Goal: Task Accomplishment & Management: Complete application form

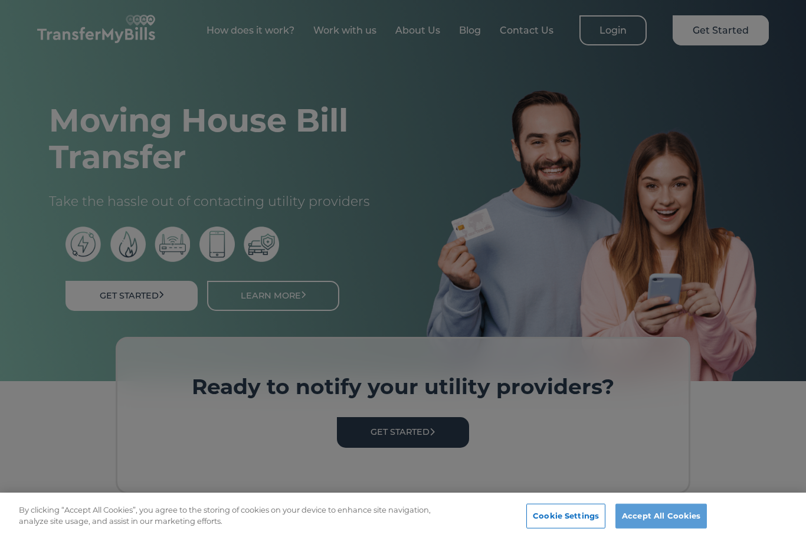
click at [654, 520] on button "Accept All Cookies" at bounding box center [660, 516] width 91 height 25
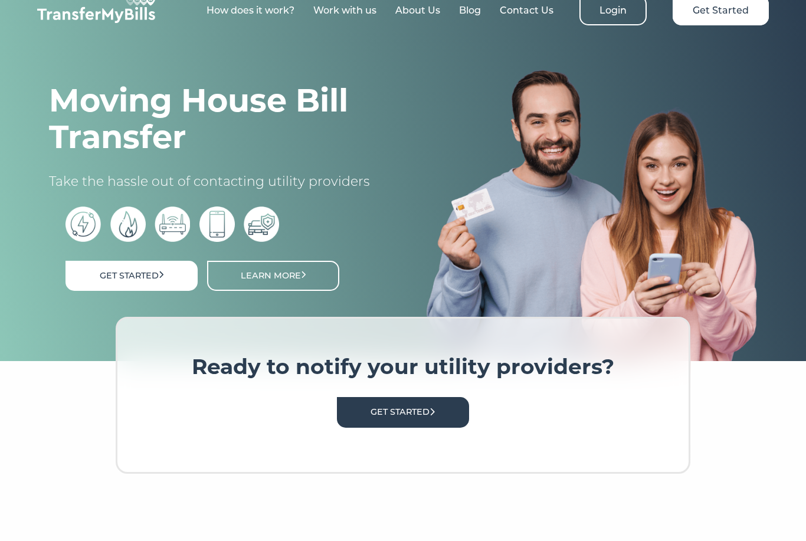
scroll to position [21, 0]
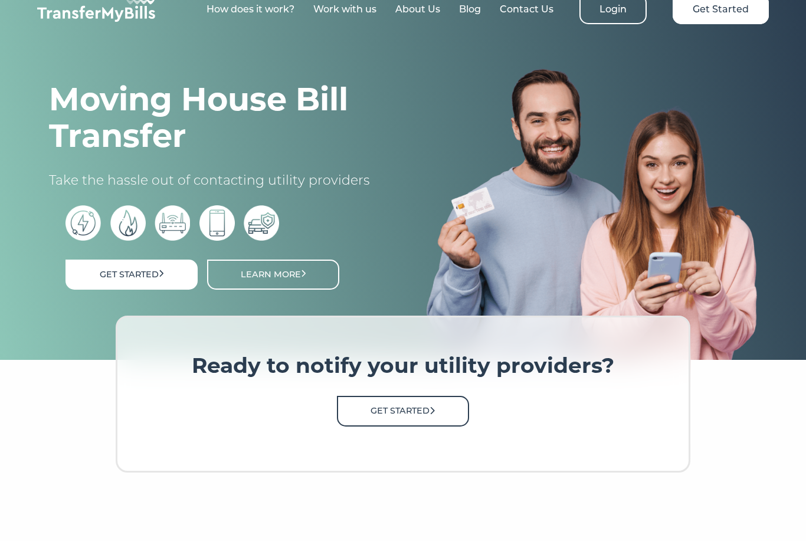
click at [404, 416] on link "Get Started" at bounding box center [403, 411] width 132 height 30
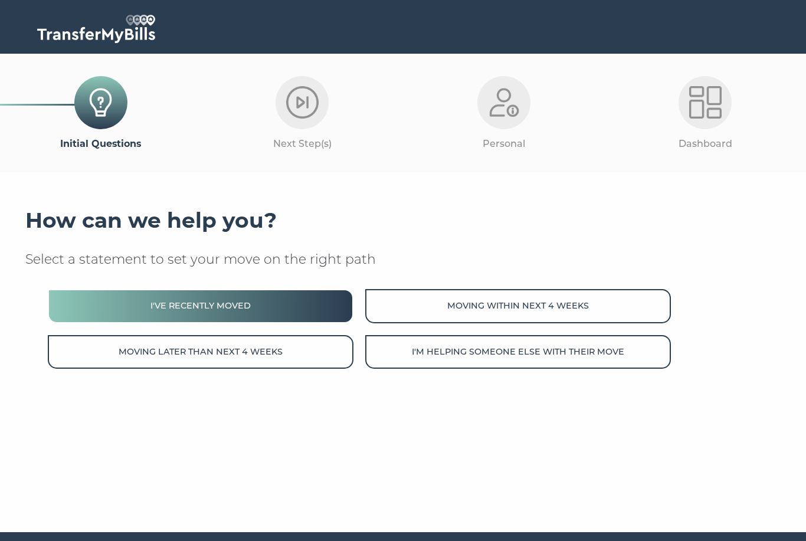
click at [247, 316] on button "I've recently moved" at bounding box center [200, 306] width 305 height 34
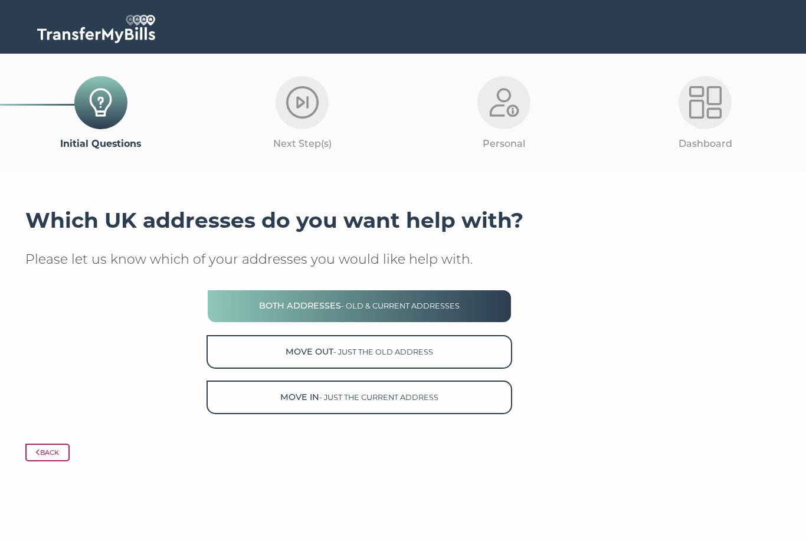
click at [438, 314] on button "Both Addresses - old & current addresses" at bounding box center [358, 306] width 305 height 34
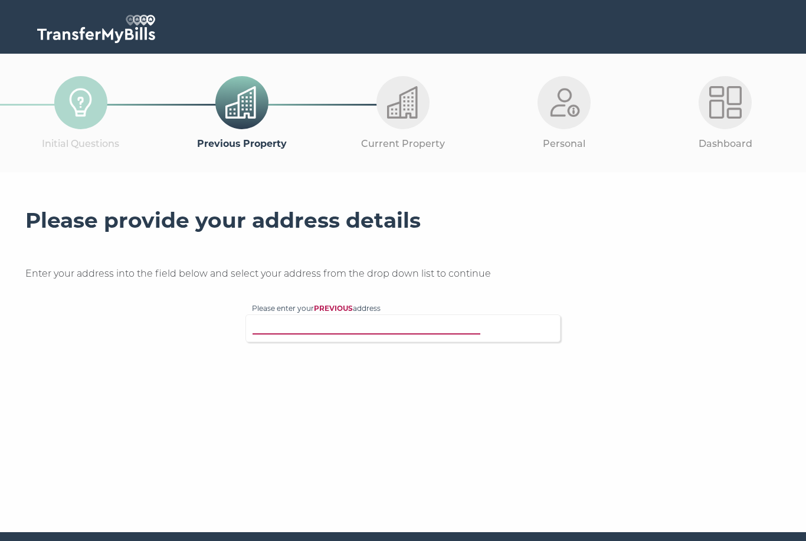
click at [376, 324] on input "Please enter your PREVIOUS address" at bounding box center [379, 327] width 254 height 12
type input "Cb29fl"
click at [350, 328] on input "Please enter your PREVIOUS address" at bounding box center [379, 327] width 254 height 12
type input "Cb29fl"
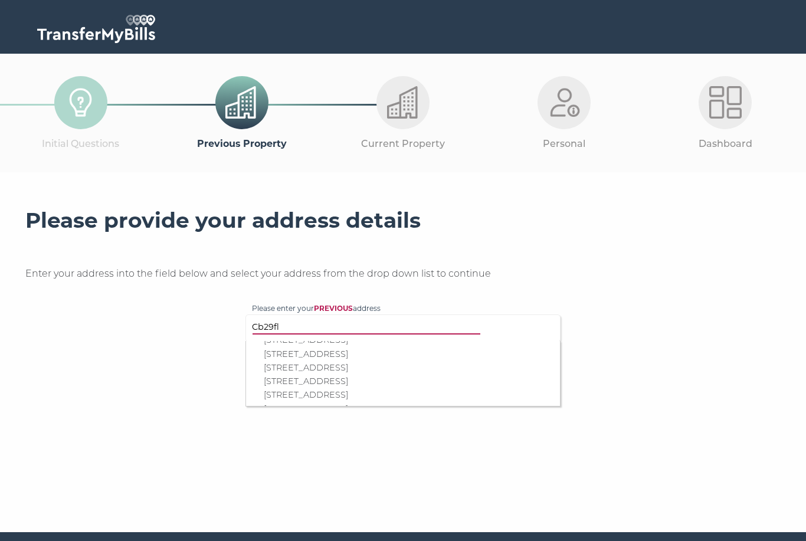
click at [341, 388] on p "26 Henty Close, Trumpington, Cambridge, CB2 9FL" at bounding box center [409, 395] width 290 height 14
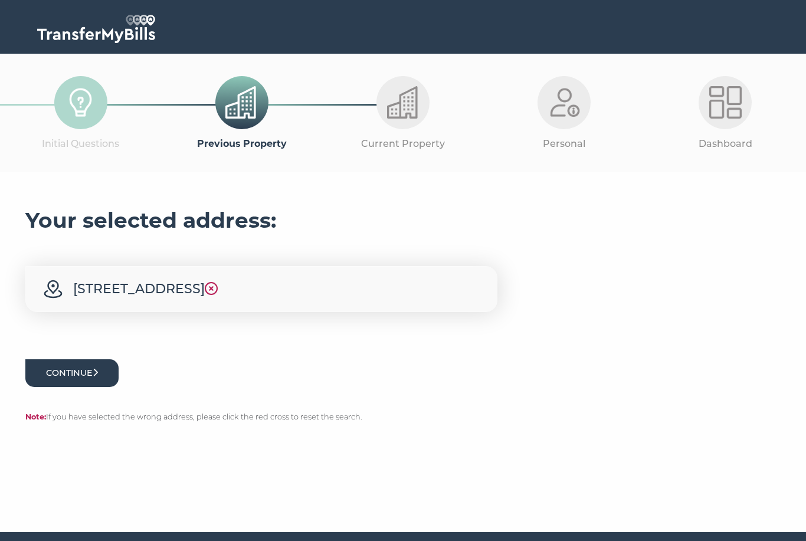
click at [88, 370] on button "Continue" at bounding box center [71, 373] width 93 height 28
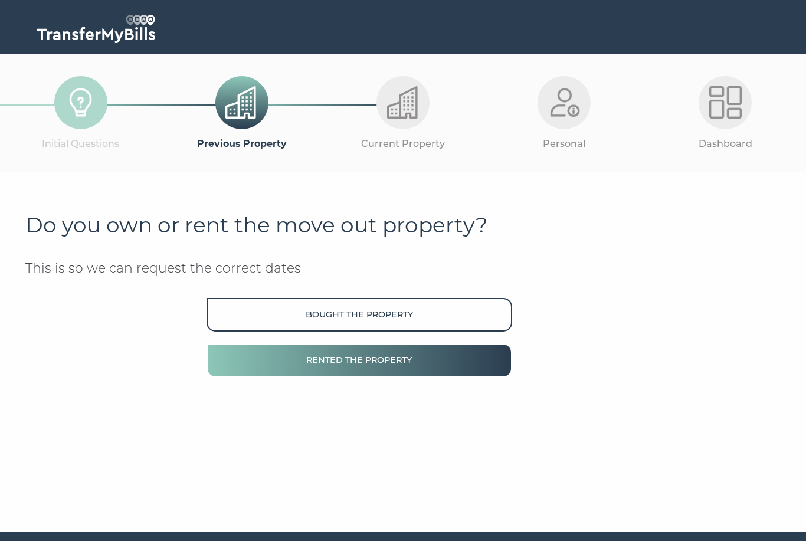
click at [331, 366] on button "Rented the property" at bounding box center [358, 360] width 305 height 34
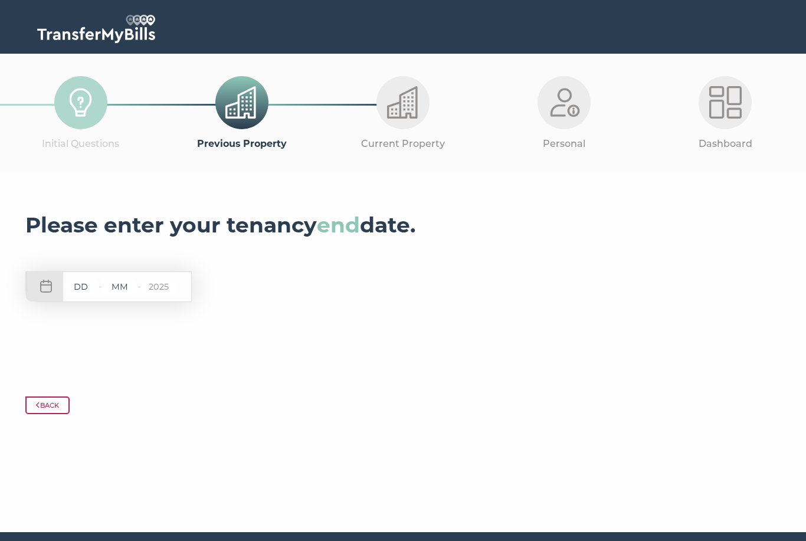
click at [84, 286] on input "text" at bounding box center [80, 287] width 35 height 15
type input "13"
click at [144, 283] on input "2025" at bounding box center [158, 287] width 35 height 15
click at [119, 284] on input "text" at bounding box center [119, 287] width 35 height 15
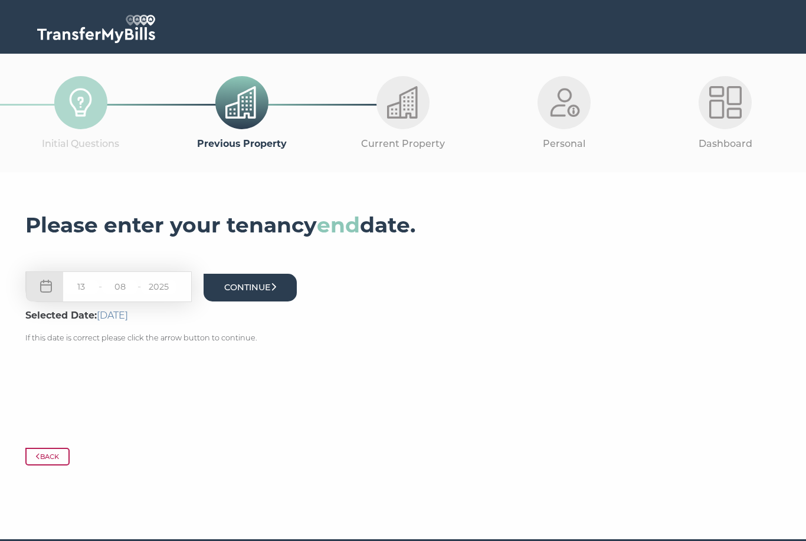
type input "08"
click at [248, 297] on button "Continue" at bounding box center [249, 288] width 93 height 28
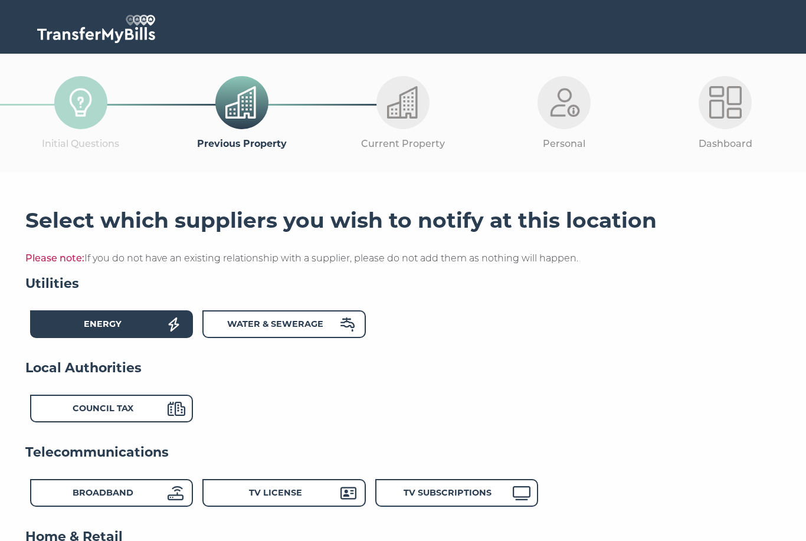
click at [150, 320] on div "Energy" at bounding box center [103, 325] width 130 height 17
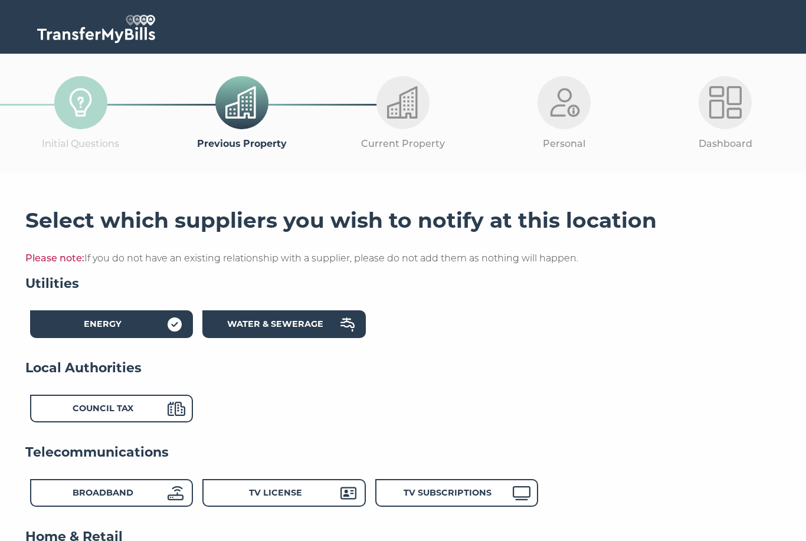
click at [274, 327] on strong "Water & Sewerage" at bounding box center [275, 323] width 96 height 11
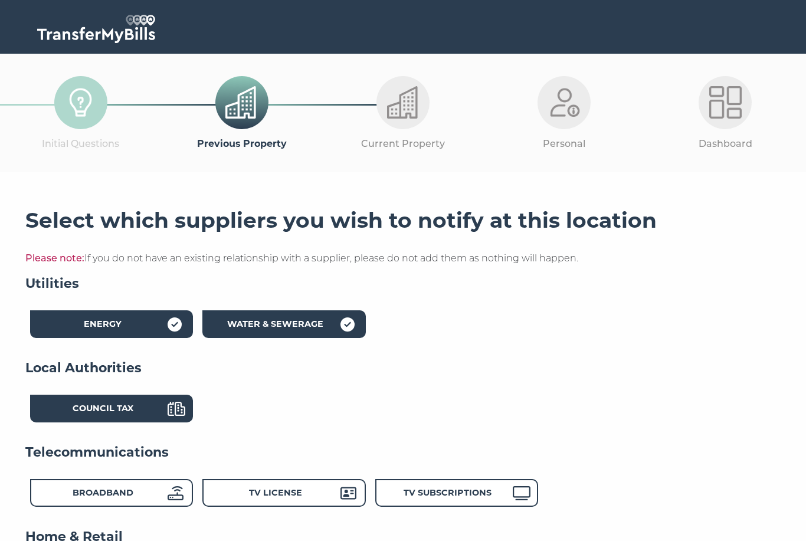
click at [97, 411] on strong "Council Tax" at bounding box center [103, 408] width 61 height 11
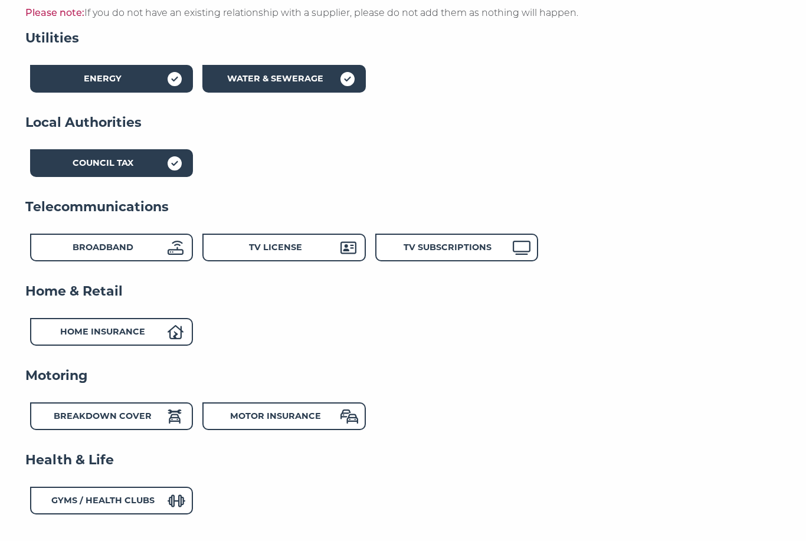
scroll to position [357, 0]
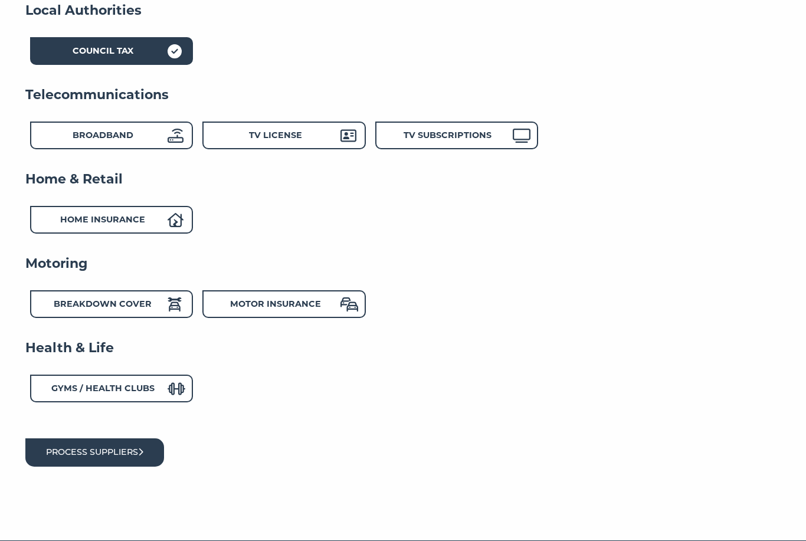
click at [121, 448] on button "Process suppliers" at bounding box center [94, 452] width 139 height 28
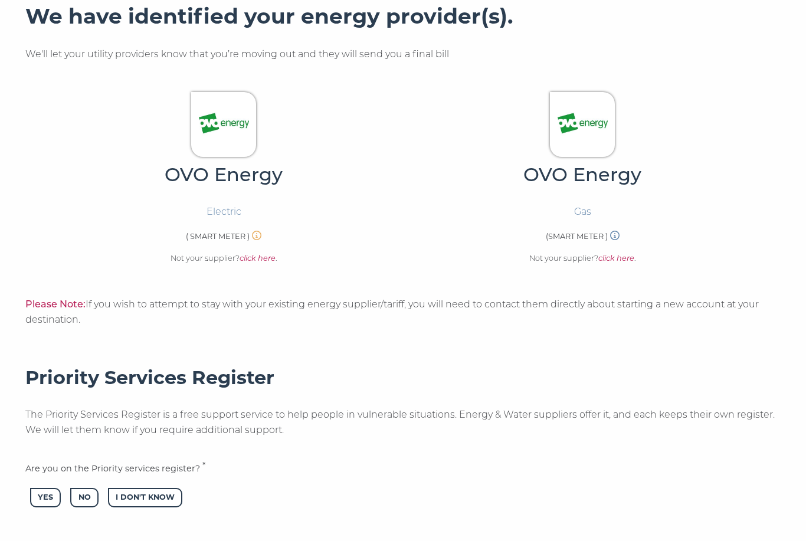
scroll to position [386, 0]
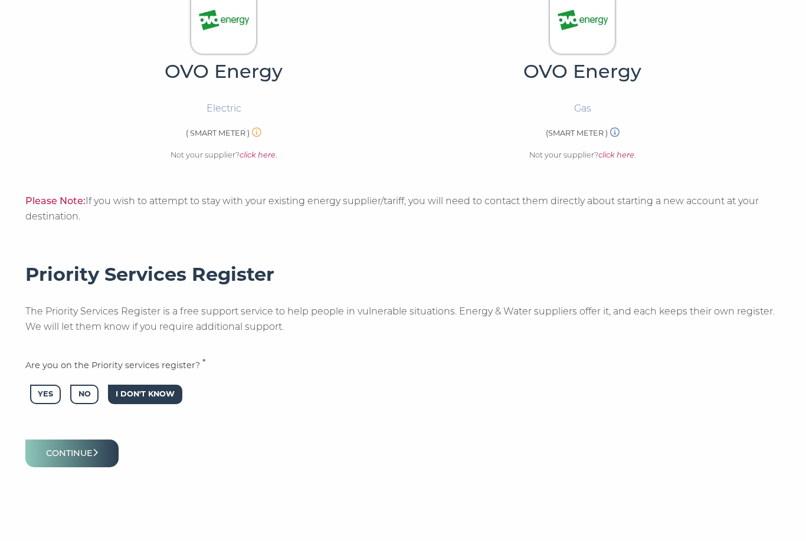
click at [139, 385] on span "I Don't Know" at bounding box center [145, 393] width 74 height 19
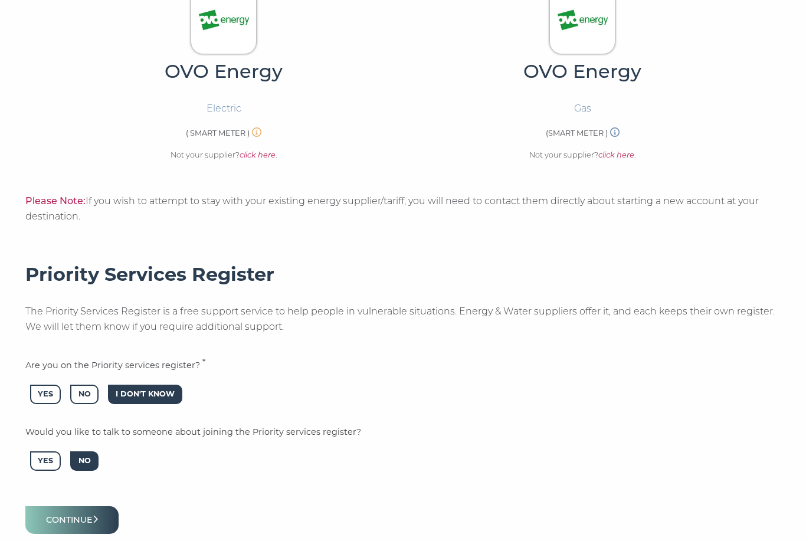
click at [87, 455] on span "No" at bounding box center [84, 460] width 28 height 19
click at [87, 524] on button "Continue" at bounding box center [71, 520] width 93 height 28
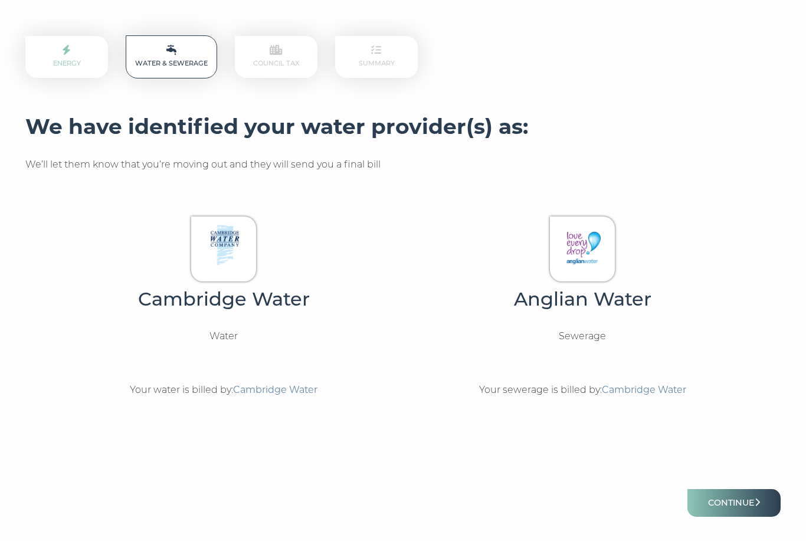
scroll to position [214, 0]
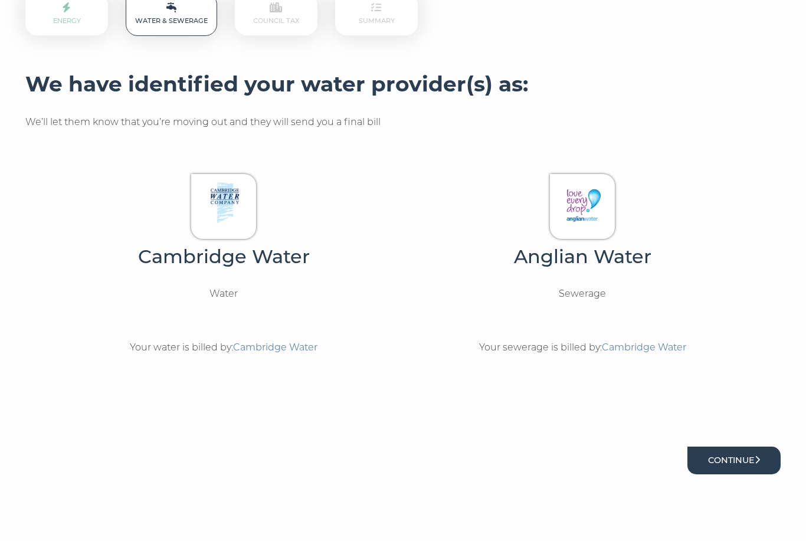
click at [741, 458] on button "Continue" at bounding box center [733, 461] width 93 height 28
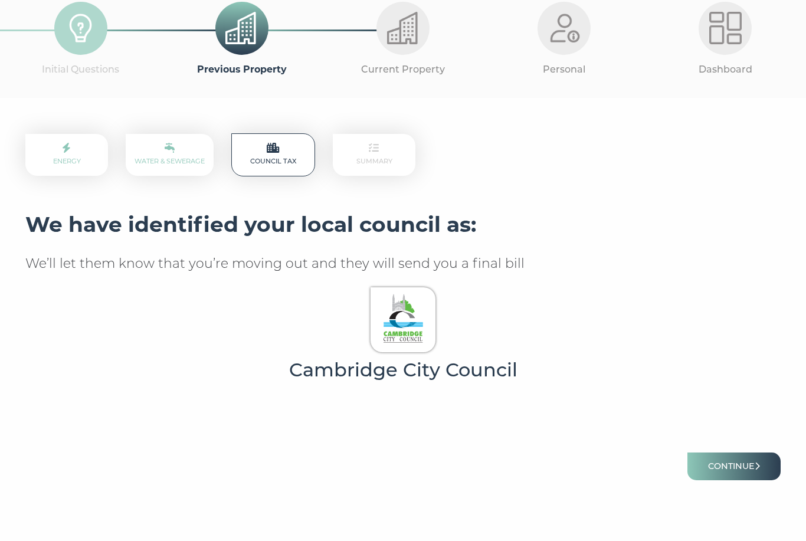
scroll to position [93, 0]
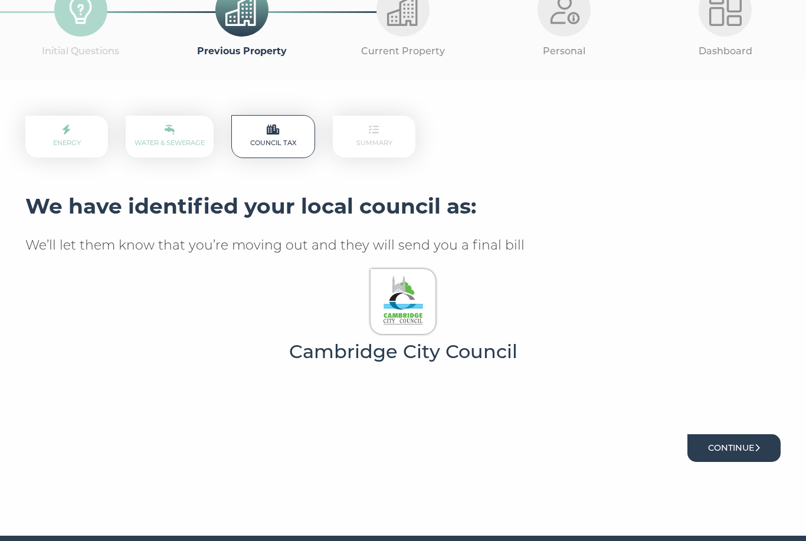
click at [727, 452] on button "Continue" at bounding box center [733, 448] width 93 height 28
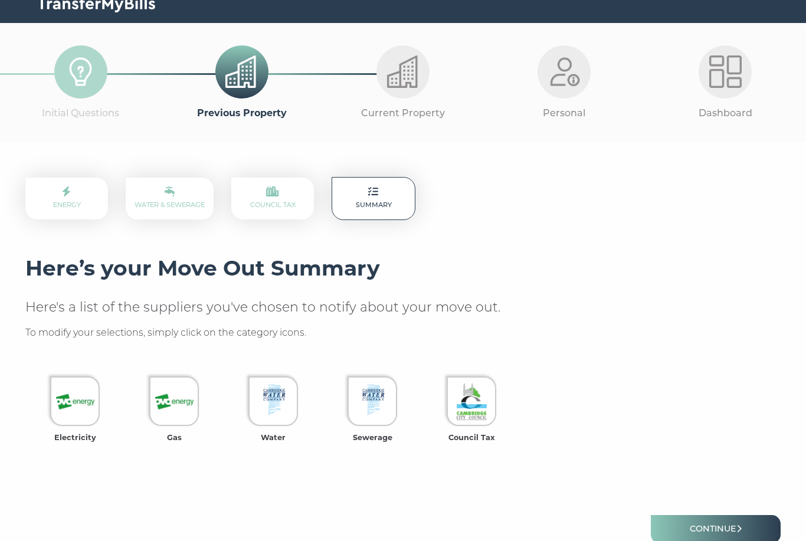
scroll to position [110, 0]
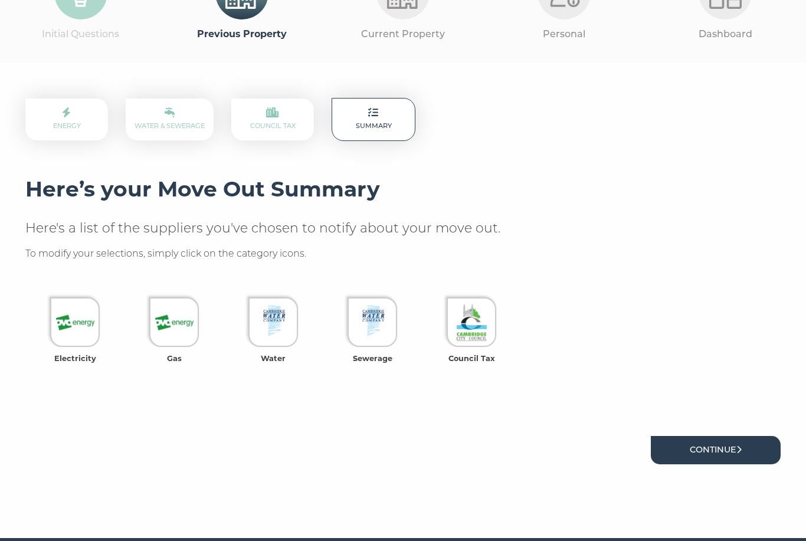
click at [723, 452] on link "Continue" at bounding box center [715, 450] width 130 height 28
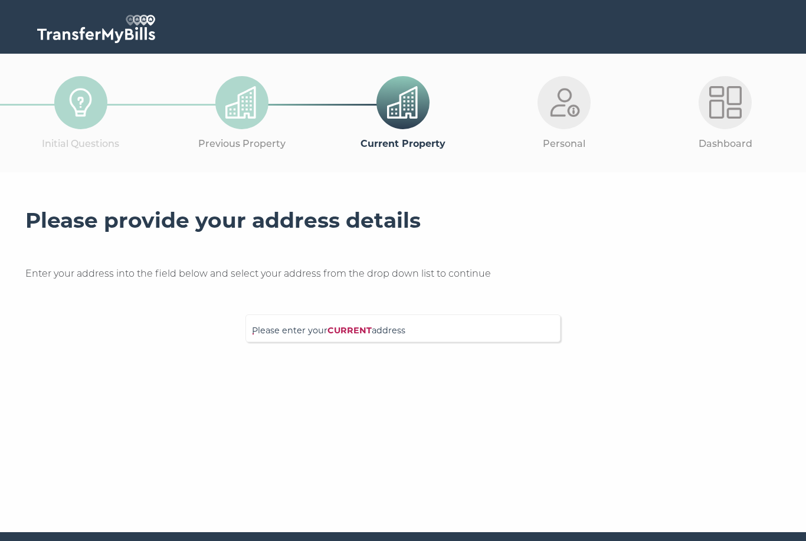
scroll to position [34, 0]
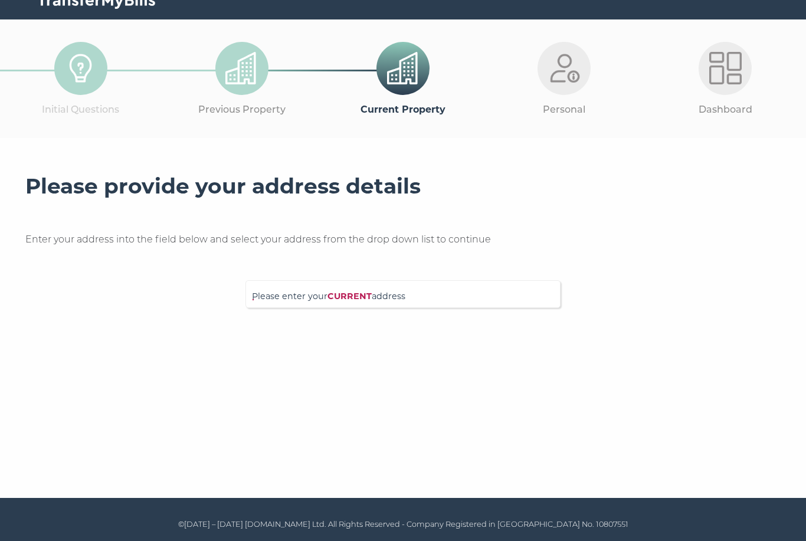
click at [353, 295] on strong "CURRENT" at bounding box center [349, 296] width 44 height 11
click at [353, 295] on input "Please enter your CURRENT address" at bounding box center [379, 293] width 254 height 12
click at [316, 290] on input "Please enter your CURRENT address" at bounding box center [379, 293] width 254 height 12
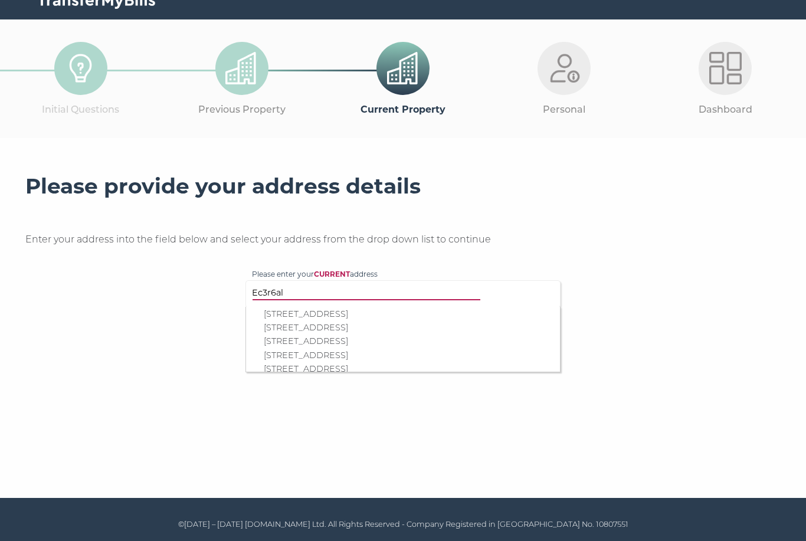
scroll to position [402, 0]
type input "Ec3r6al"
click at [307, 348] on p "Flat 33, Sugar Quay, 1 Water Lane, London, EC3R 6AL" at bounding box center [409, 355] width 290 height 14
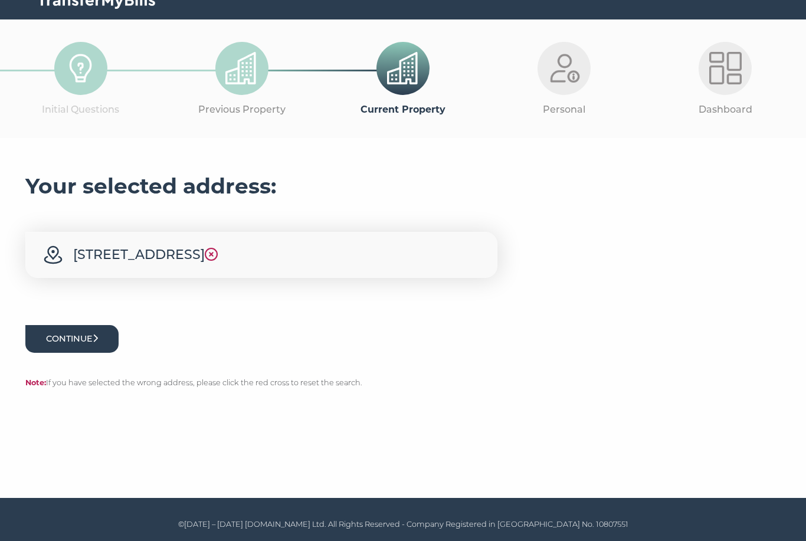
click at [79, 338] on button "Continue" at bounding box center [71, 339] width 93 height 28
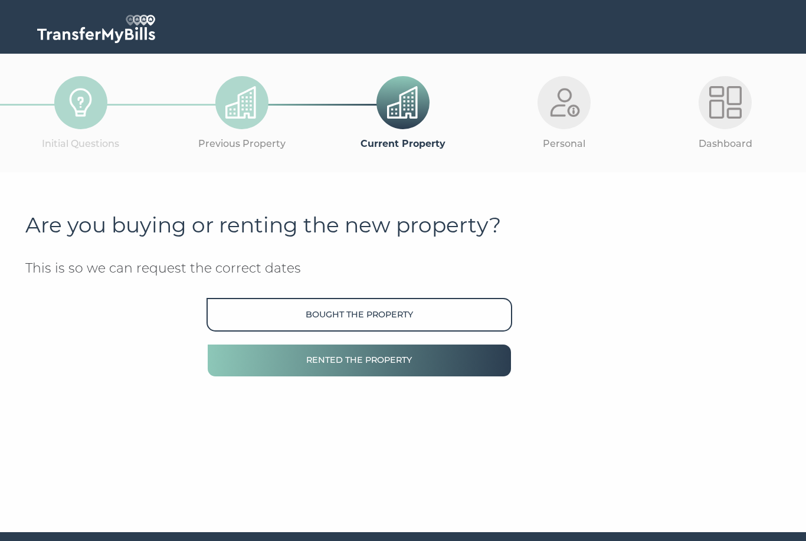
click at [344, 357] on button "Rented the property" at bounding box center [358, 360] width 305 height 34
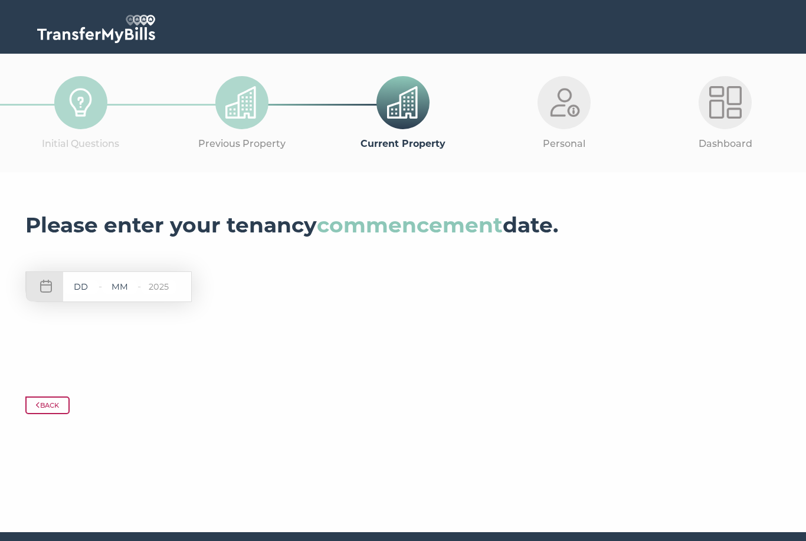
click at [82, 286] on input "text" at bounding box center [80, 287] width 35 height 15
type input "14"
click at [124, 291] on input "text" at bounding box center [119, 287] width 35 height 15
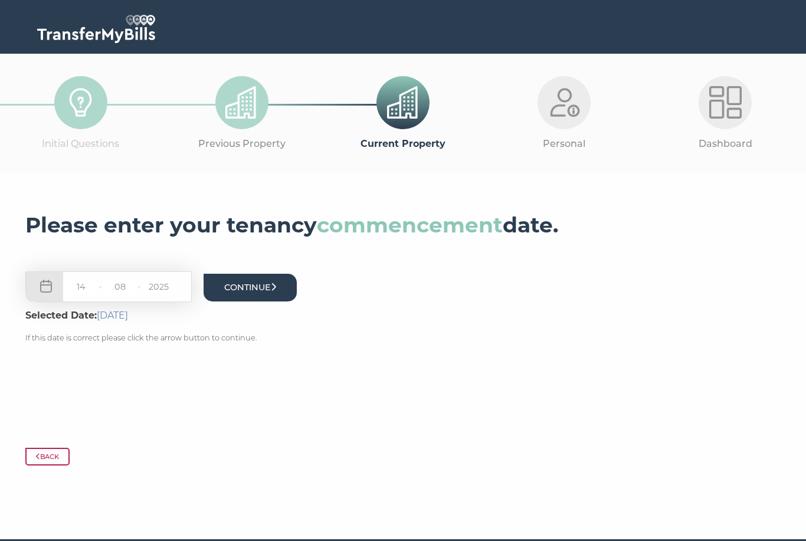
type input "08"
click at [297, 291] on button "Continue" at bounding box center [249, 288] width 93 height 28
click at [274, 294] on button "Continue" at bounding box center [249, 288] width 93 height 28
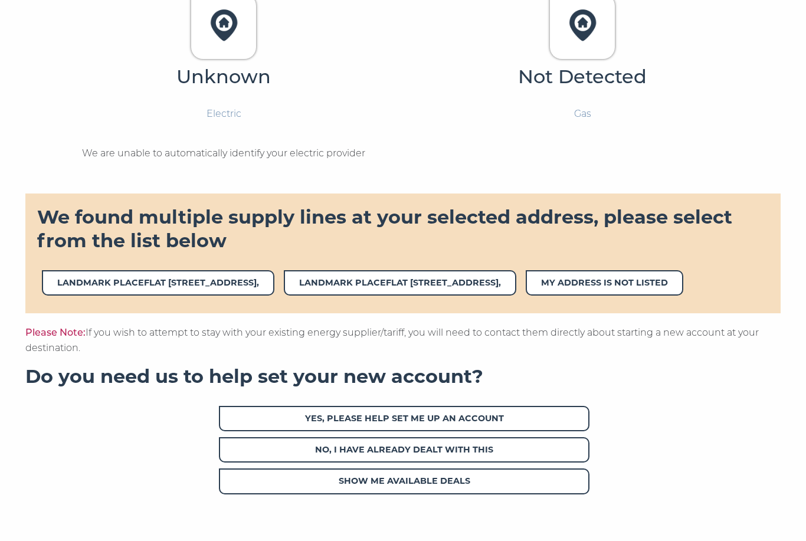
scroll to position [385, 0]
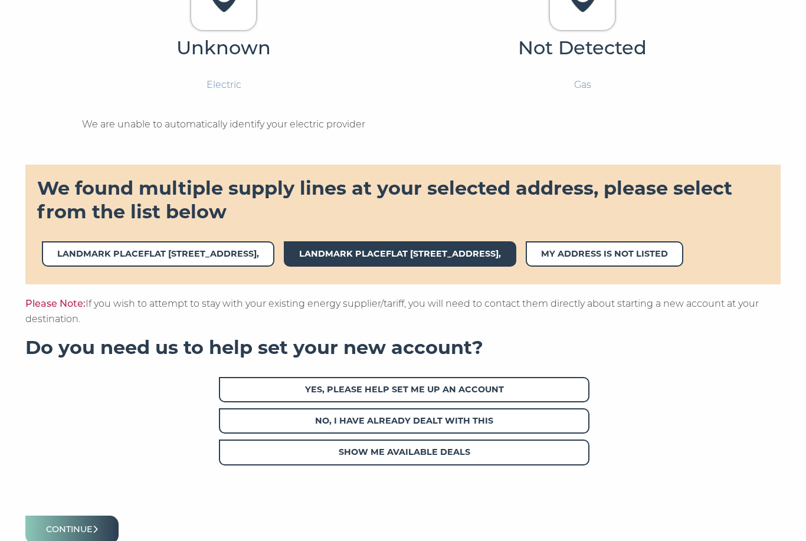
click at [463, 257] on span "LANDMARK PLACEFLAT 33,SUGAR QUAY,1 WATER LANE," at bounding box center [400, 253] width 232 height 25
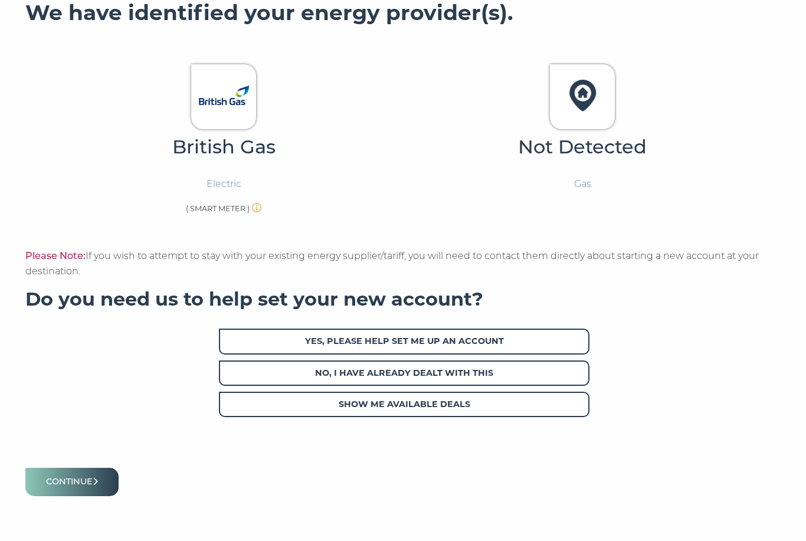
scroll to position [291, 0]
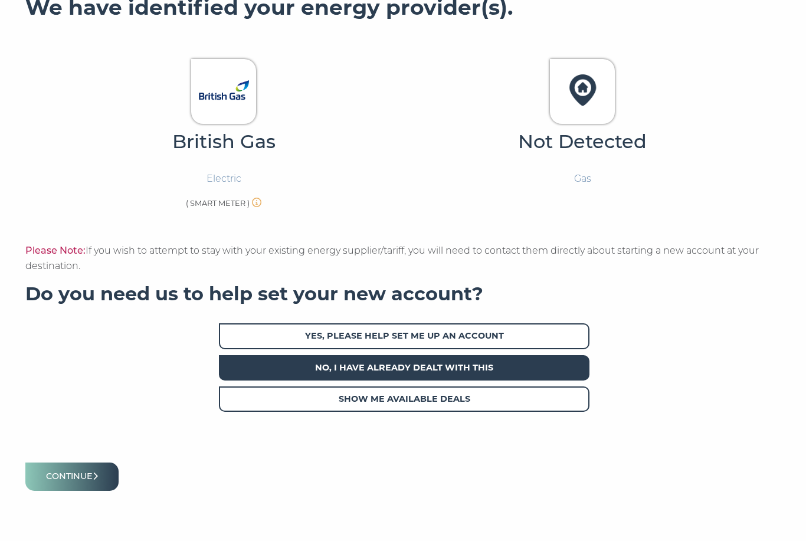
click at [428, 368] on span "No, I have already dealt with this" at bounding box center [404, 368] width 370 height 25
click at [93, 476] on button "Continue" at bounding box center [71, 477] width 93 height 28
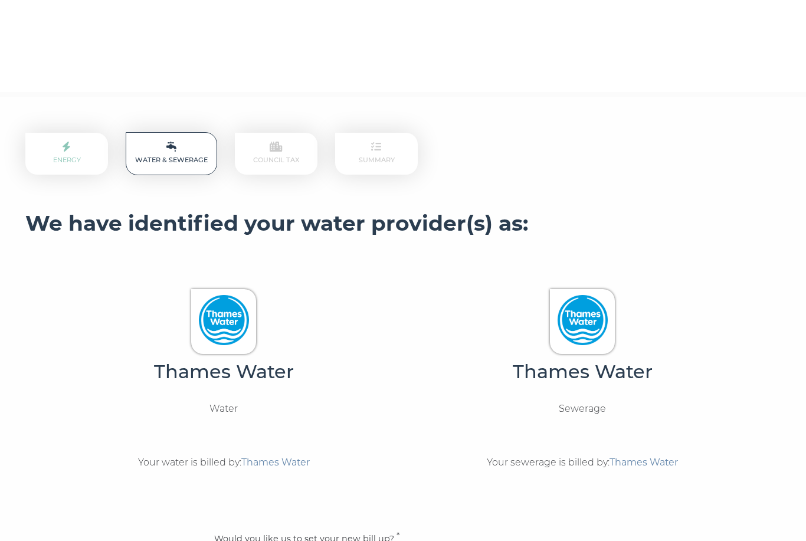
scroll to position [38, 0]
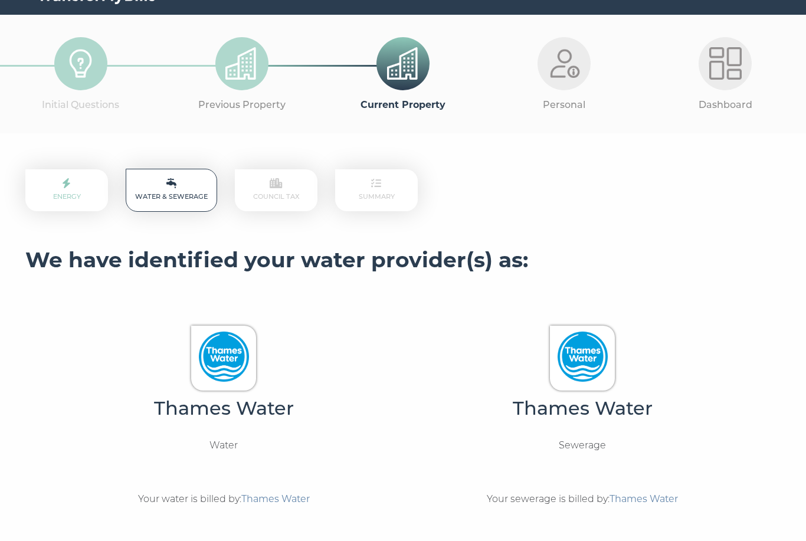
click at [63, 183] on icon at bounding box center [66, 184] width 9 height 11
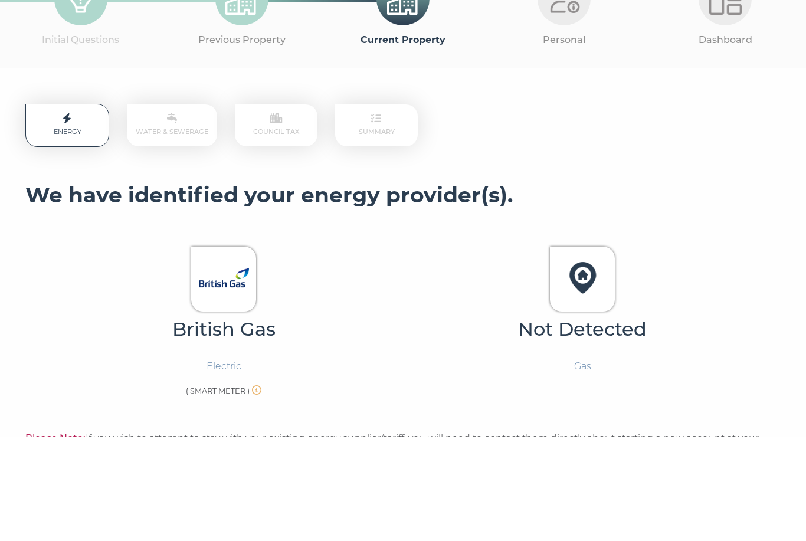
scroll to position [316, 0]
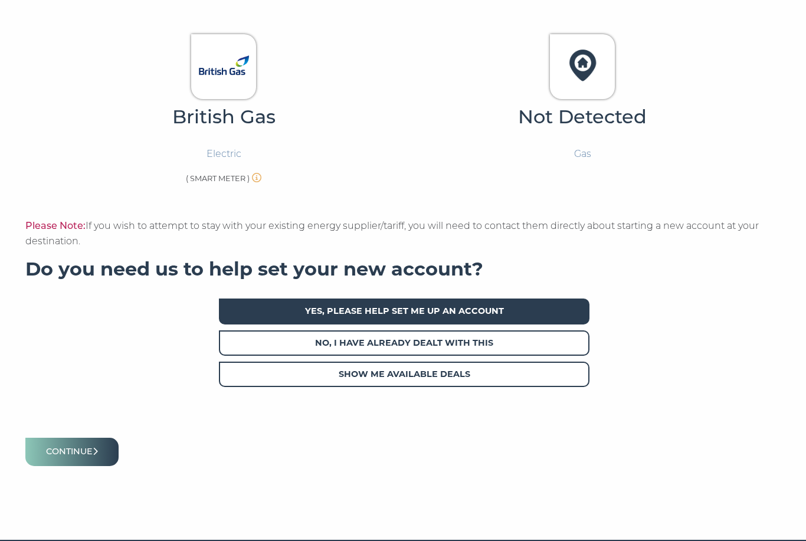
click at [396, 302] on span "Yes, please help set me up an account" at bounding box center [404, 310] width 370 height 25
click at [108, 441] on button "Continue" at bounding box center [71, 452] width 93 height 28
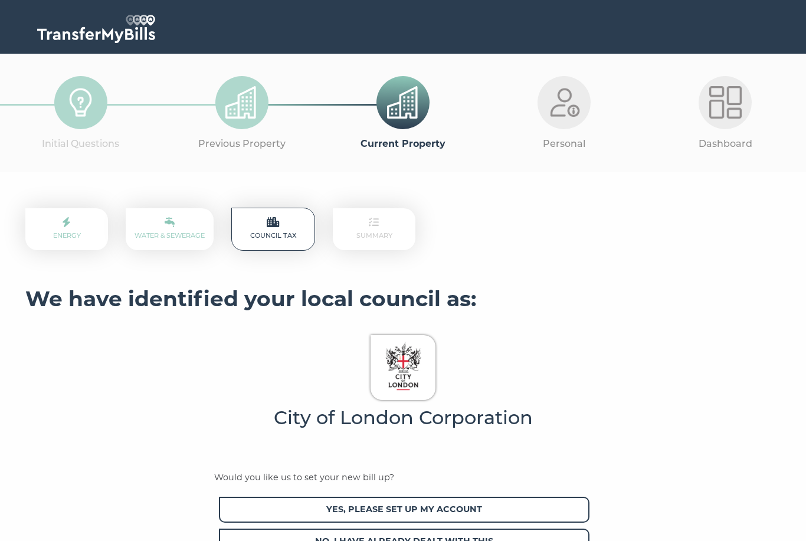
click at [70, 233] on link "Energy" at bounding box center [67, 229] width 28 height 21
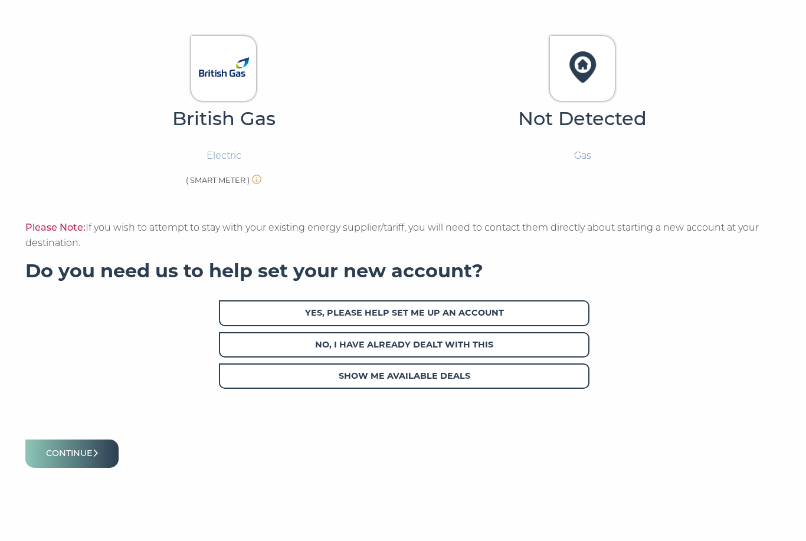
scroll to position [316, 0]
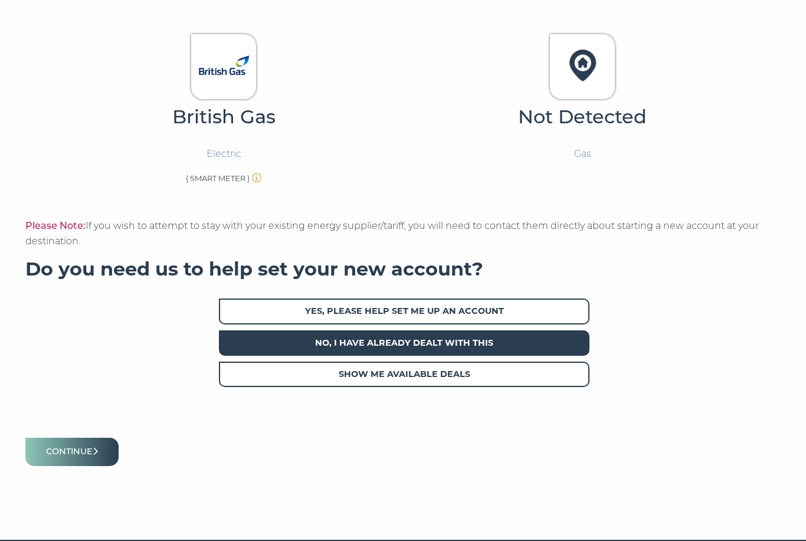
click at [314, 344] on span "No, I have already dealt with this" at bounding box center [404, 342] width 370 height 25
click at [101, 446] on button "Continue" at bounding box center [71, 452] width 93 height 28
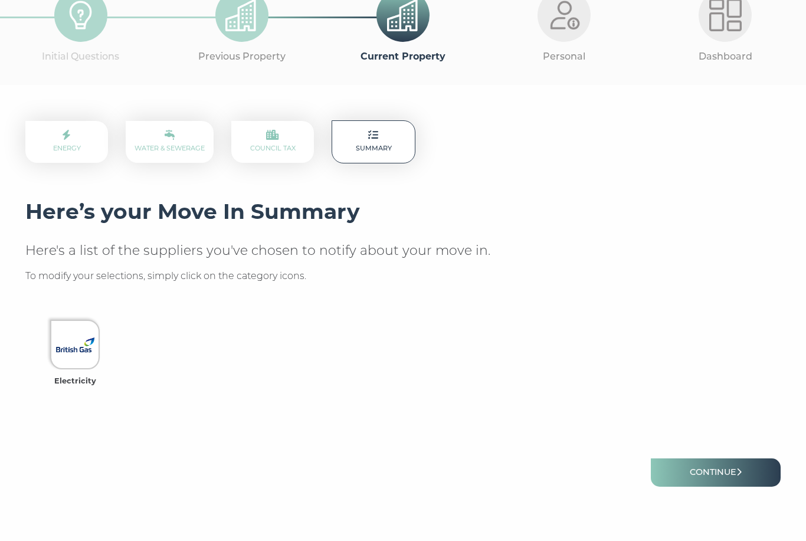
scroll to position [110, 0]
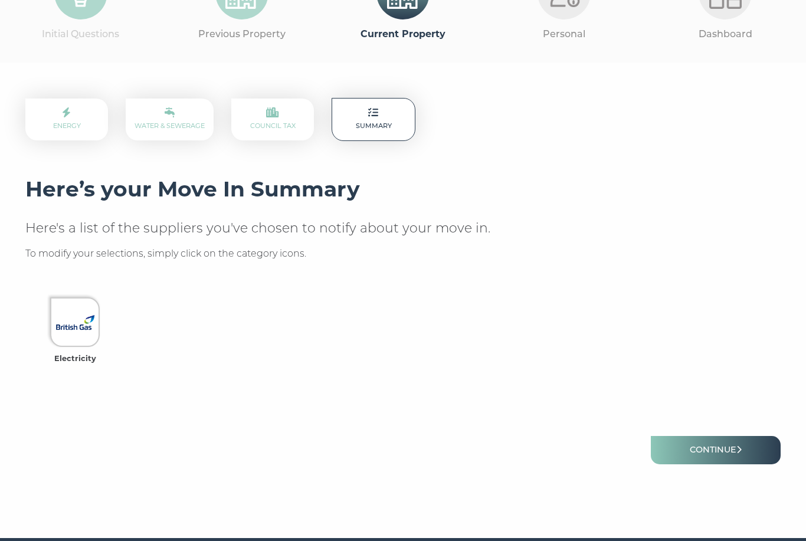
click at [149, 107] on p "Water & Sewerage" at bounding box center [170, 119] width 88 height 42
click at [187, 120] on link "Water & Sewerage" at bounding box center [169, 119] width 70 height 21
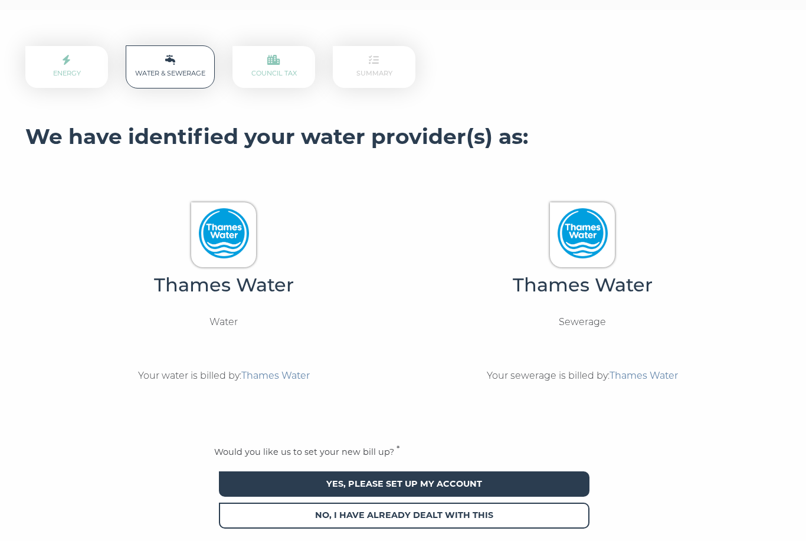
scroll to position [211, 0]
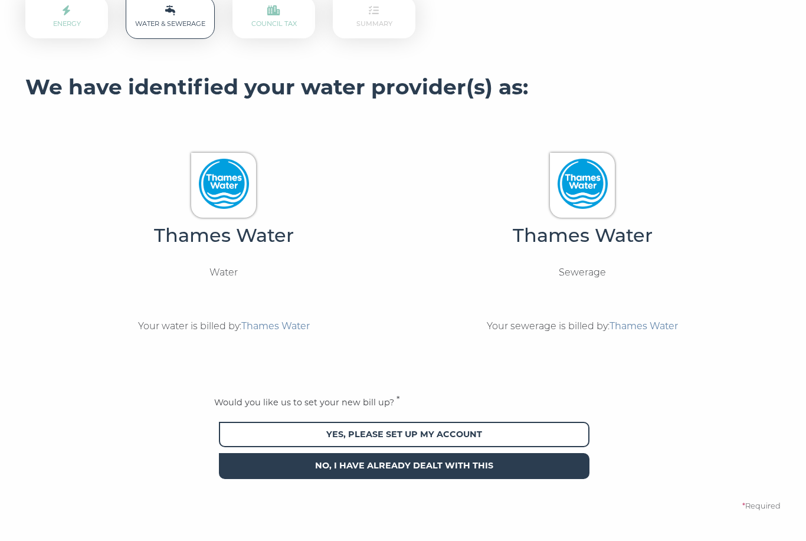
click at [375, 464] on span "No, I have already dealt with this" at bounding box center [404, 465] width 370 height 25
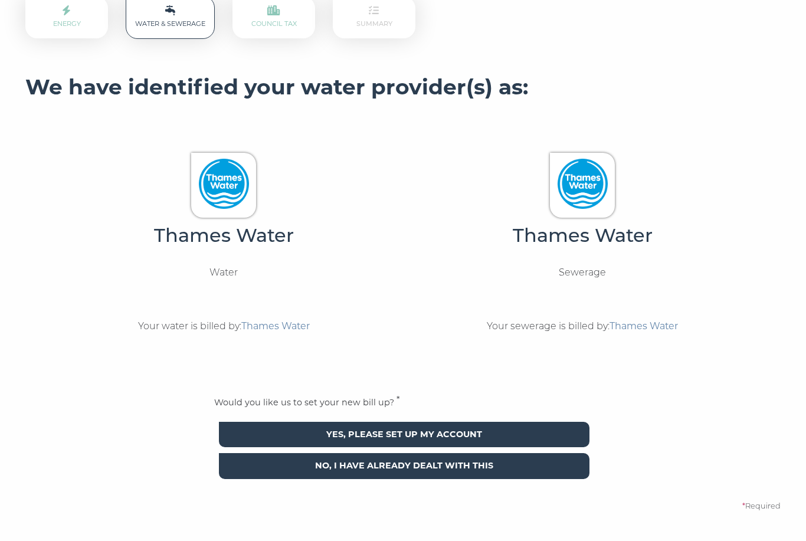
click at [436, 439] on span "Yes, please set up my account" at bounding box center [404, 434] width 370 height 25
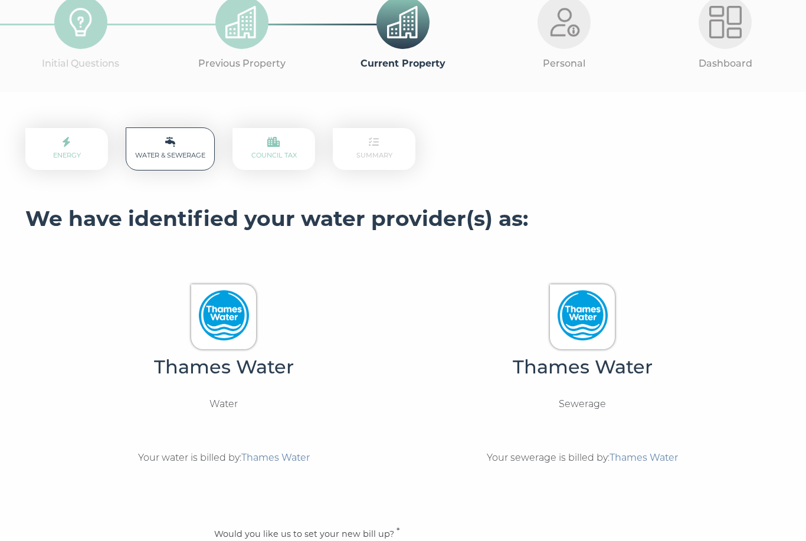
scroll to position [36, 0]
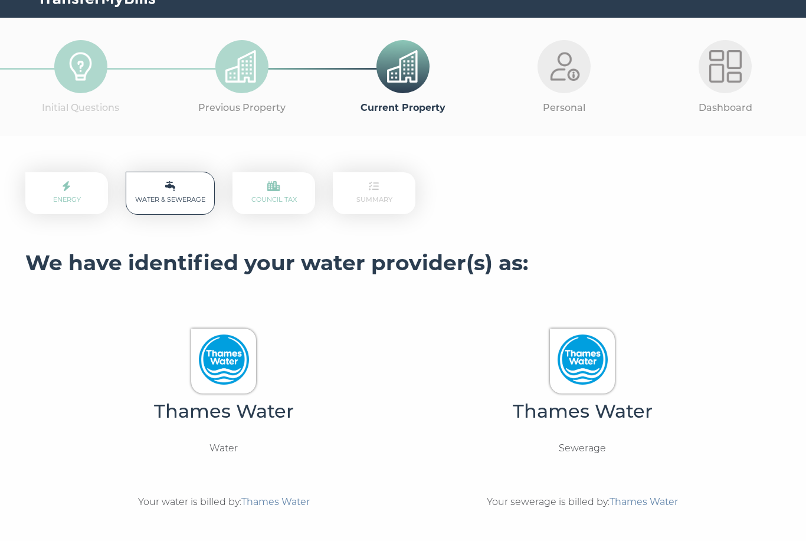
click at [82, 209] on p "Energy" at bounding box center [66, 193] width 83 height 42
click at [75, 196] on link "Energy" at bounding box center [67, 193] width 28 height 21
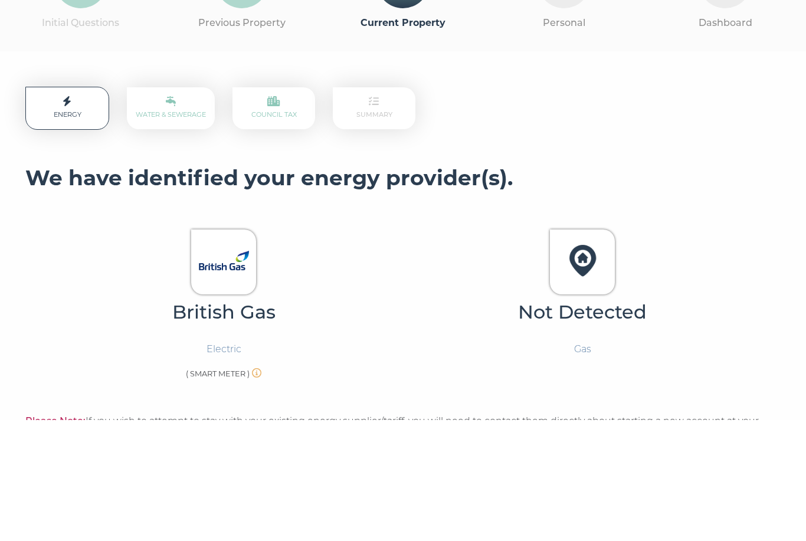
scroll to position [316, 0]
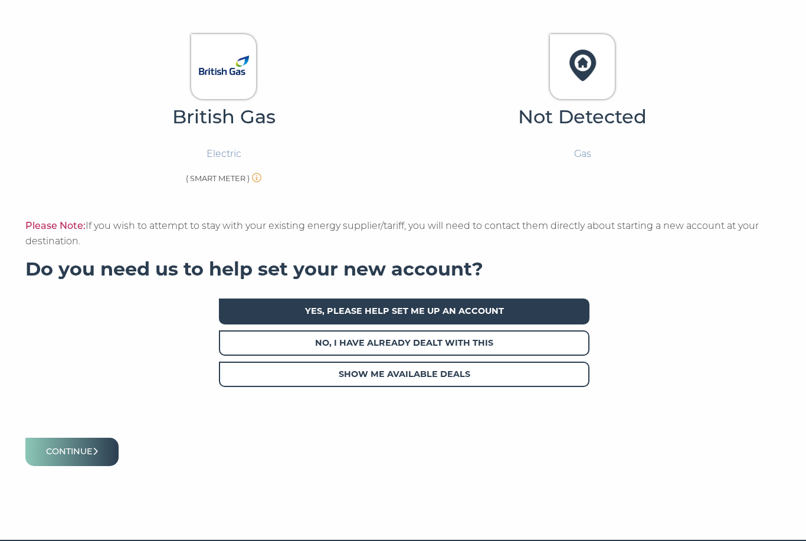
click at [320, 308] on span "Yes, please help set me up an account" at bounding box center [404, 310] width 370 height 25
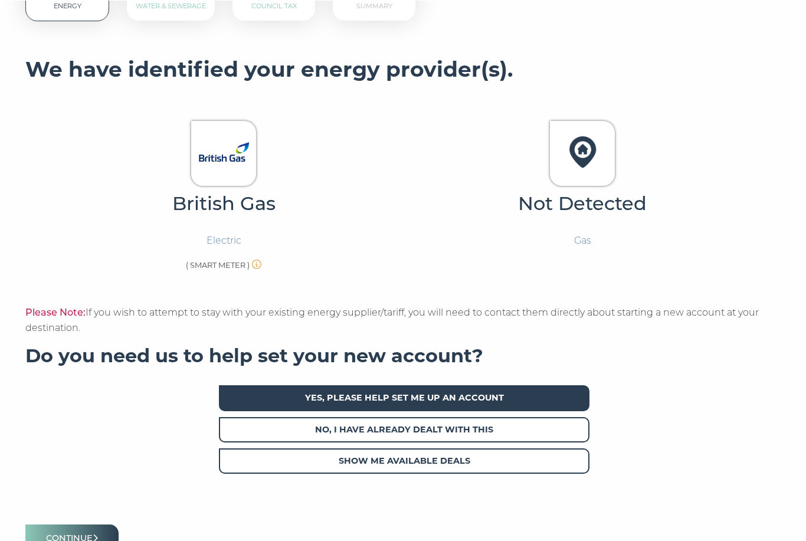
scroll to position [43, 0]
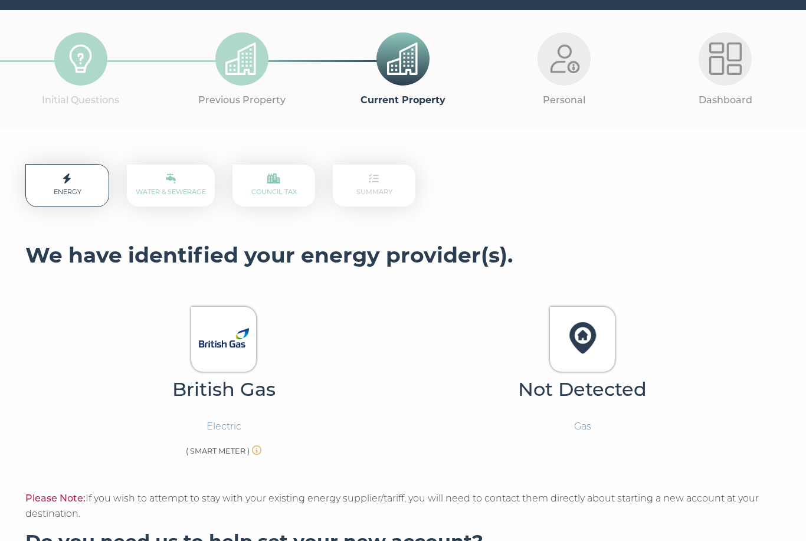
click at [265, 192] on link "Council Tax" at bounding box center [273, 186] width 45 height 21
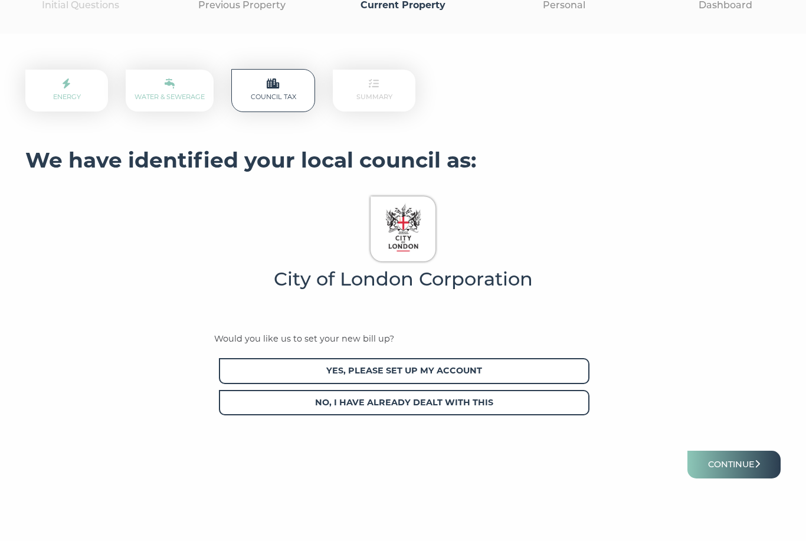
scroll to position [155, 0]
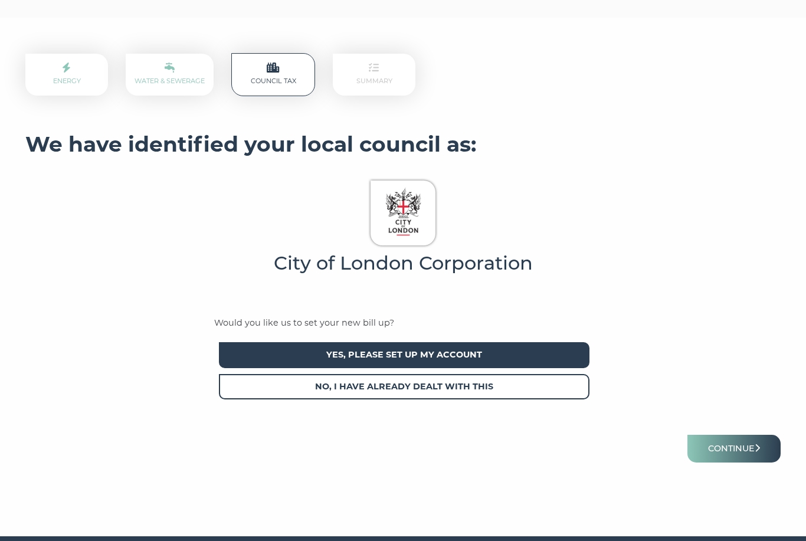
click at [482, 354] on span "Yes, please set up my account" at bounding box center [404, 354] width 370 height 25
click at [755, 448] on icon "submit" at bounding box center [756, 447] width 5 height 8
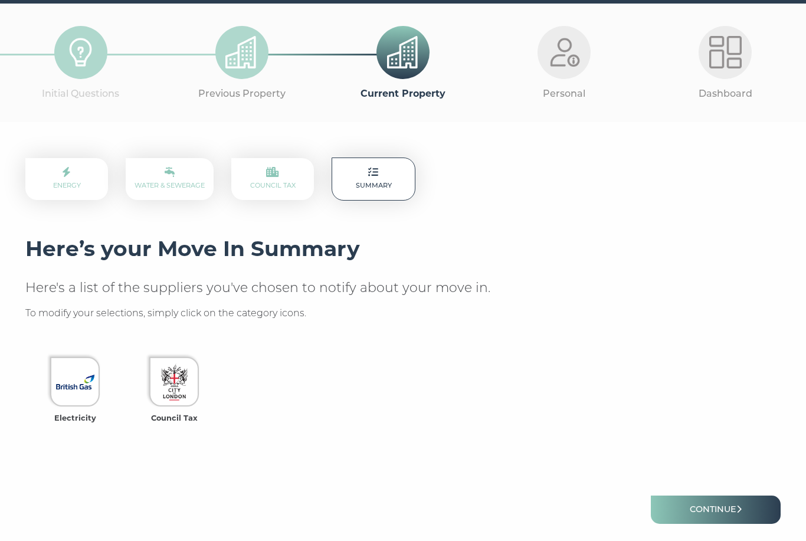
scroll to position [110, 0]
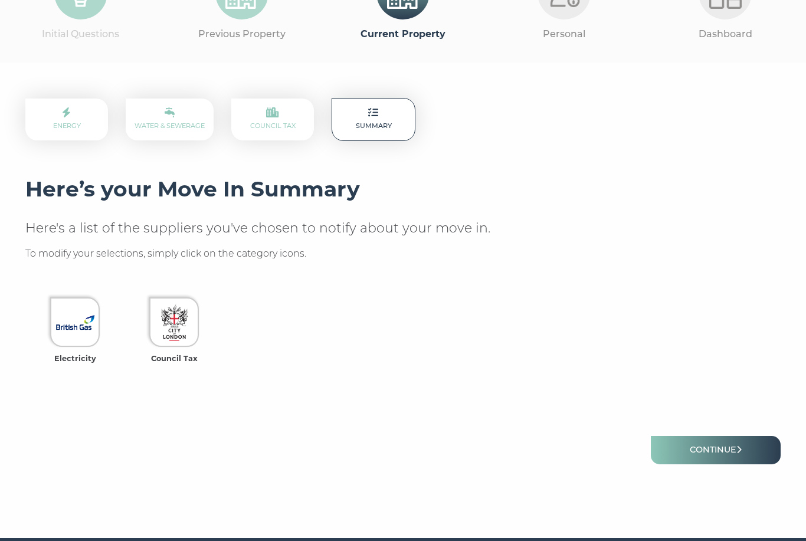
click at [149, 123] on link "Water & Sewerage" at bounding box center [169, 119] width 70 height 21
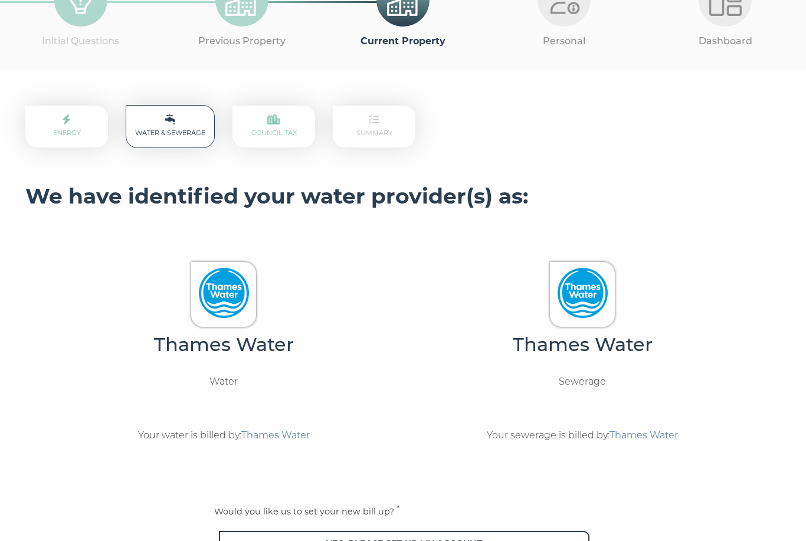
scroll to position [244, 0]
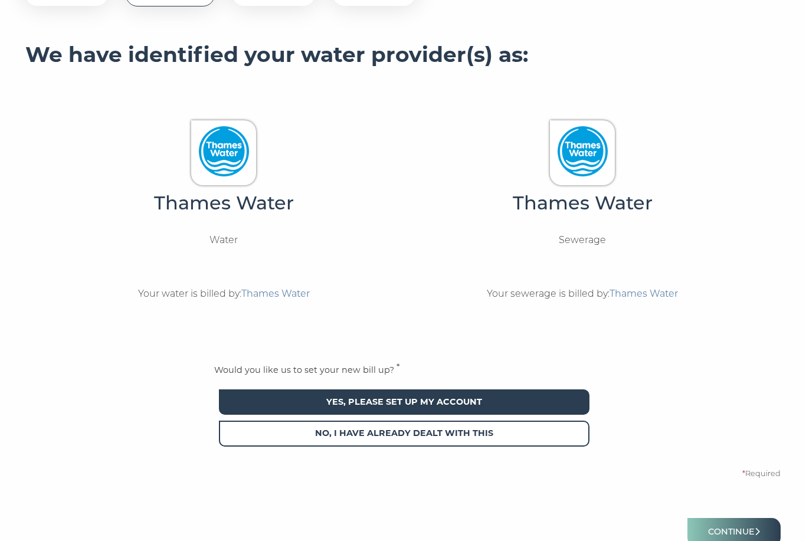
click at [372, 402] on span "Yes, please set up my account" at bounding box center [404, 402] width 370 height 25
click at [734, 531] on button "Continue" at bounding box center [733, 532] width 93 height 28
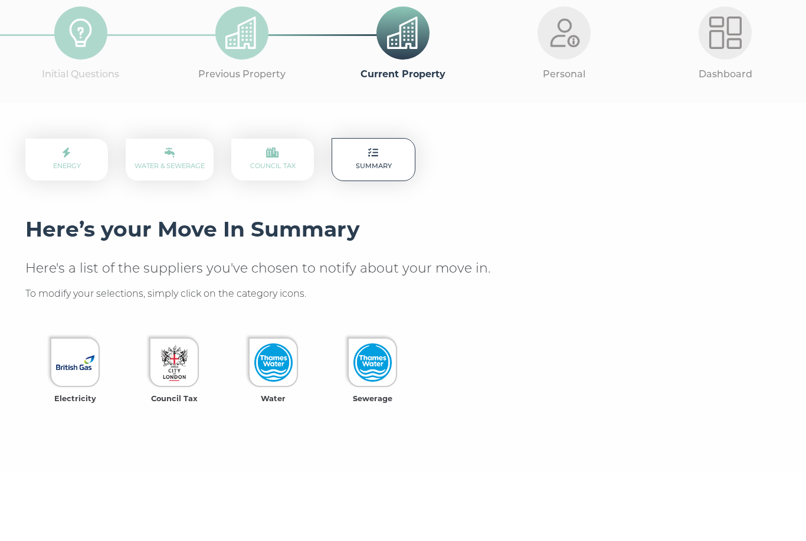
scroll to position [110, 0]
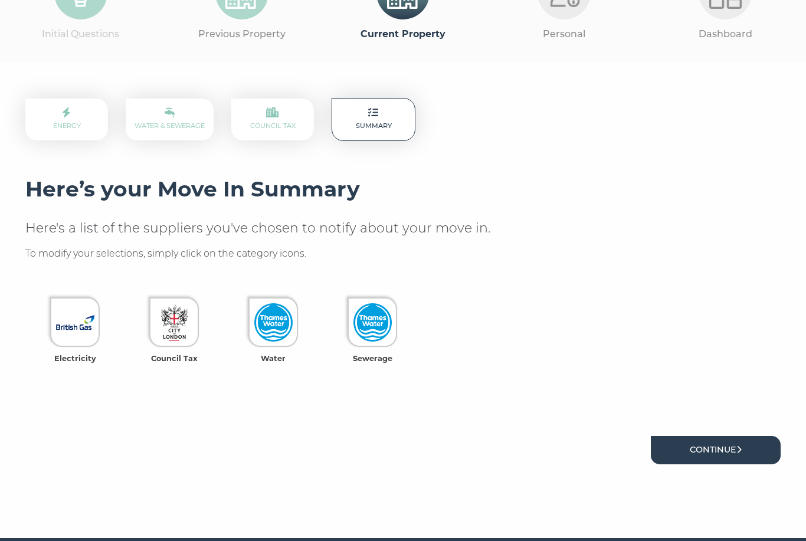
click at [699, 442] on link "Continue" at bounding box center [715, 450] width 130 height 28
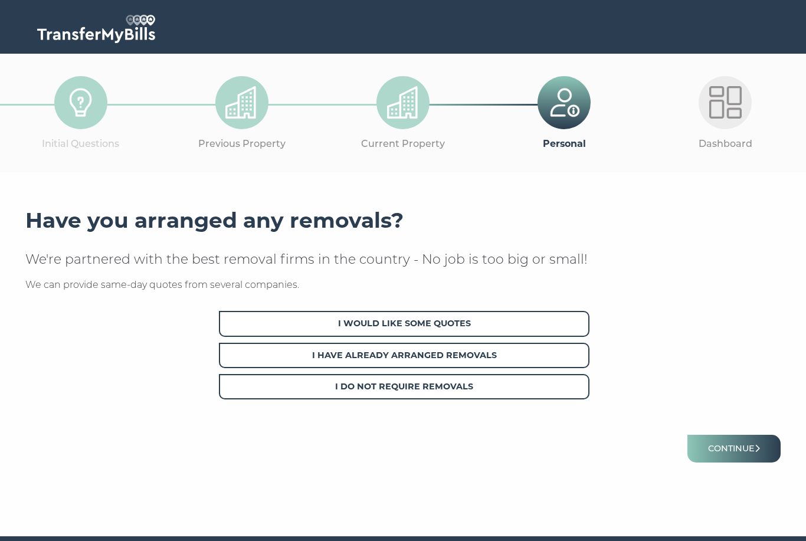
scroll to position [37, 0]
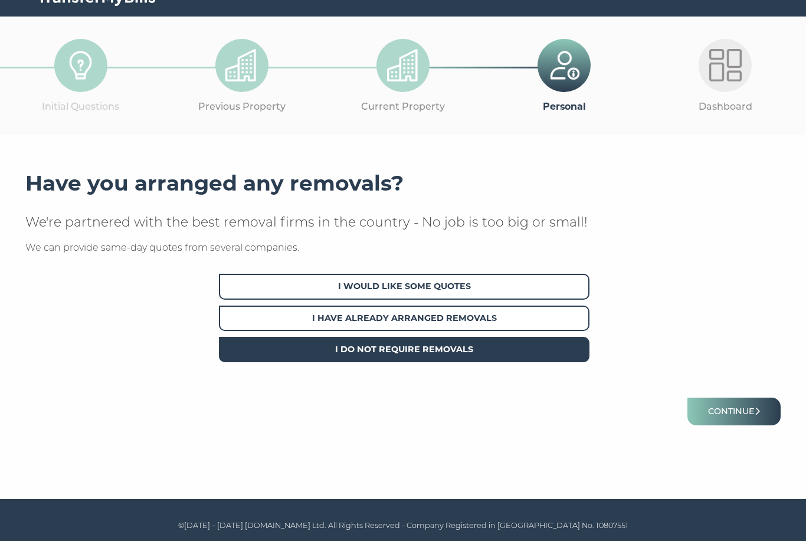
click at [412, 346] on span "I Do Not Require Removals" at bounding box center [404, 349] width 370 height 25
click at [704, 406] on button "Continue" at bounding box center [733, 411] width 93 height 28
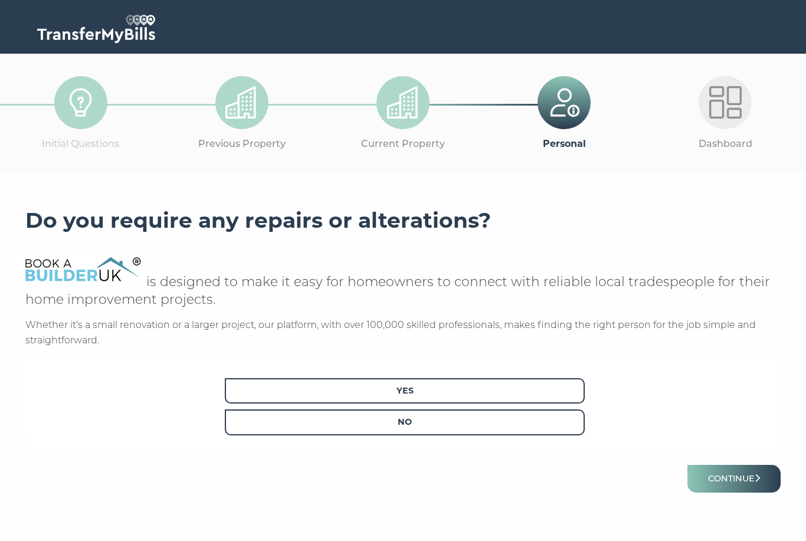
scroll to position [28, 0]
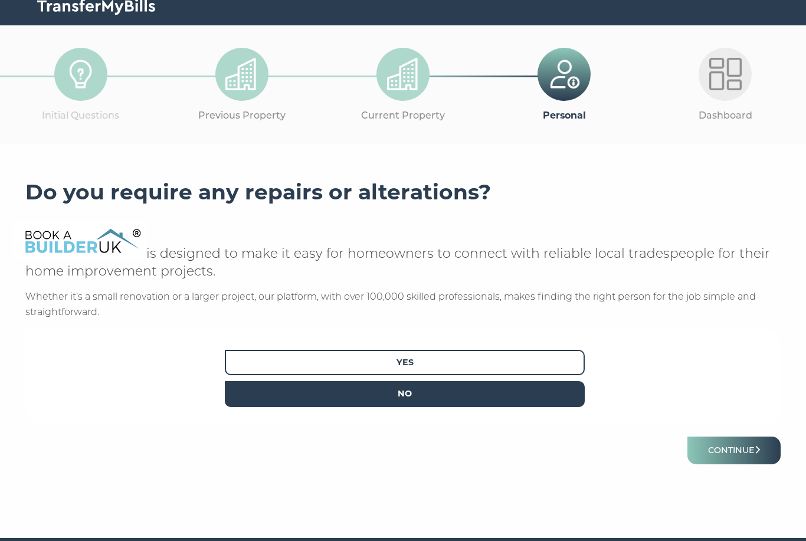
click at [443, 399] on span "No" at bounding box center [405, 393] width 360 height 25
click at [740, 445] on button "Continue" at bounding box center [733, 450] width 93 height 28
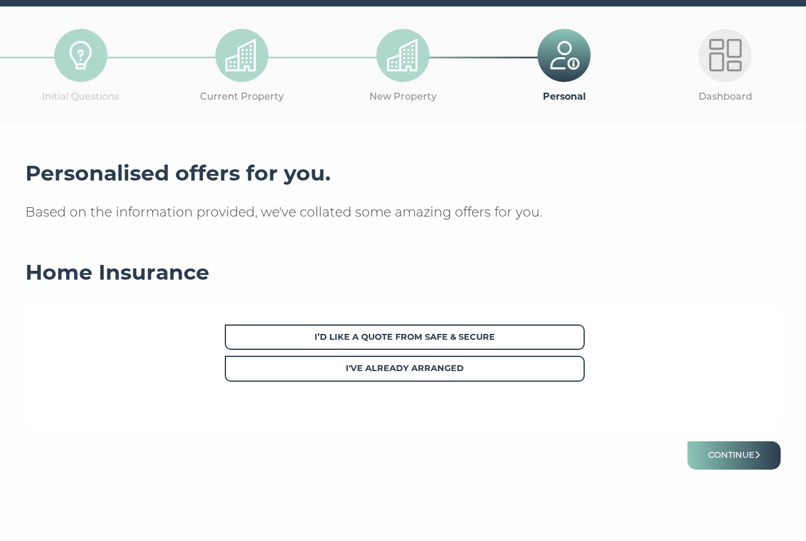
scroll to position [54, 0]
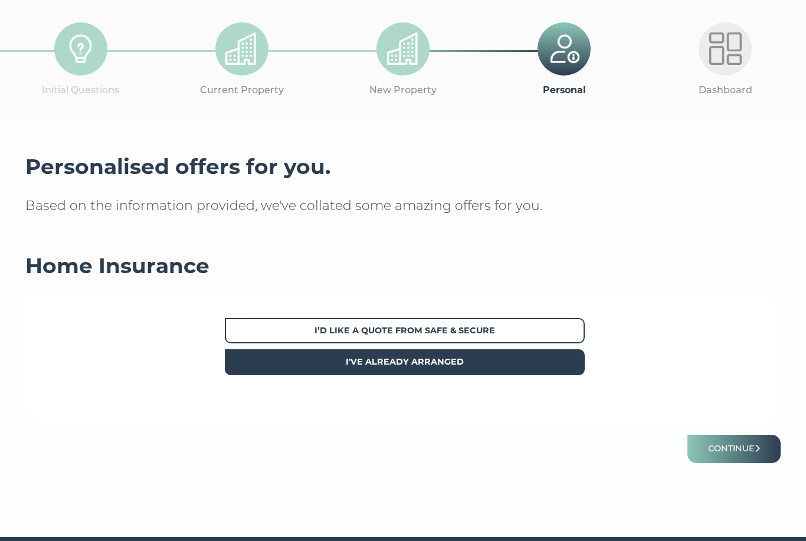
click at [553, 366] on span "I've already arranged" at bounding box center [405, 361] width 360 height 25
click at [740, 453] on button "Continue" at bounding box center [733, 449] width 93 height 28
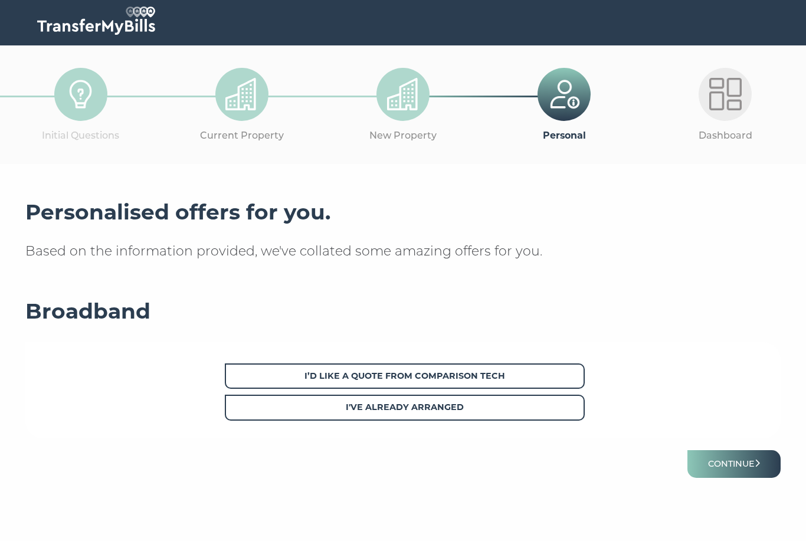
scroll to position [24, 0]
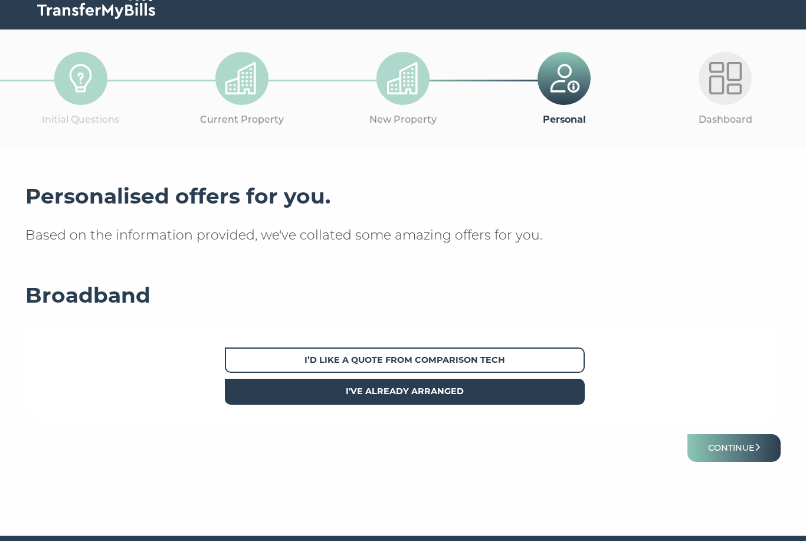
click at [473, 396] on span "I've already arranged" at bounding box center [405, 391] width 360 height 25
click at [735, 441] on button "Continue" at bounding box center [733, 448] width 93 height 28
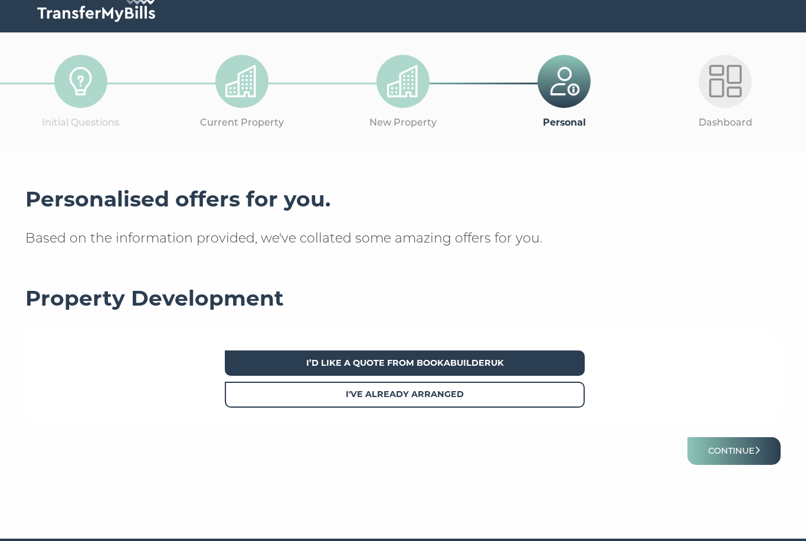
scroll to position [24, 0]
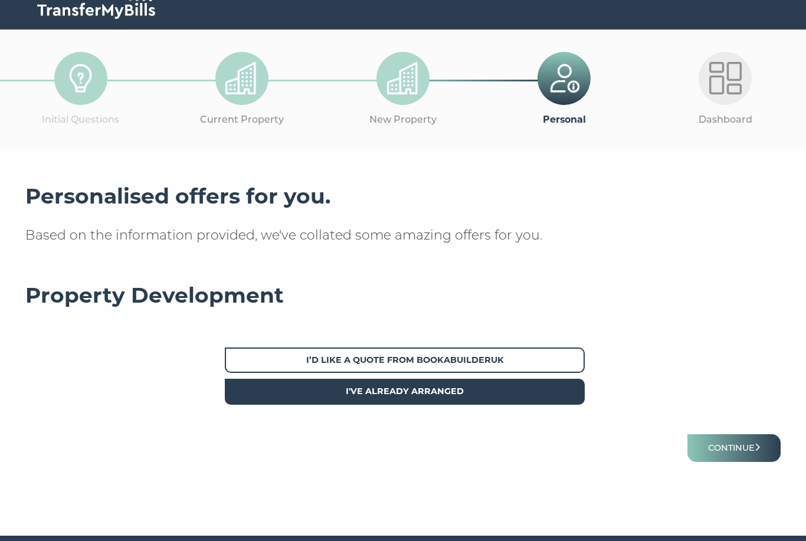
click at [485, 396] on span "I've already arranged" at bounding box center [405, 391] width 360 height 25
click at [715, 448] on button "Continue" at bounding box center [733, 448] width 93 height 28
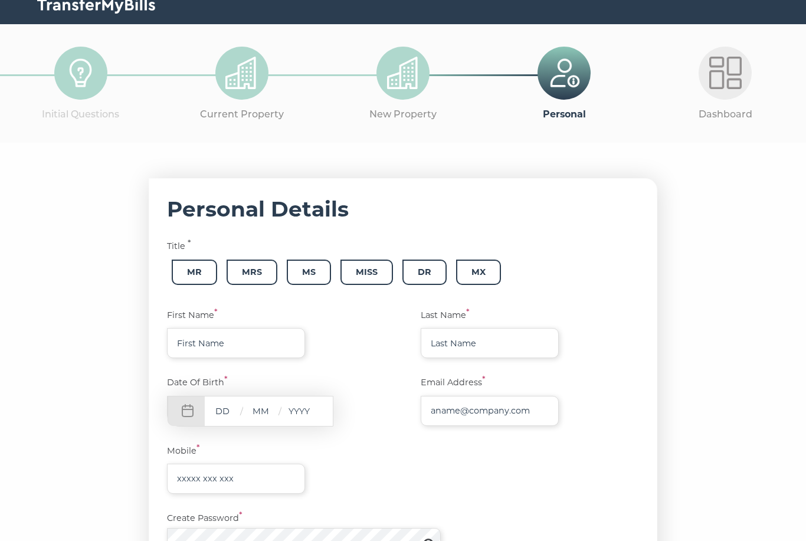
scroll to position [104, 0]
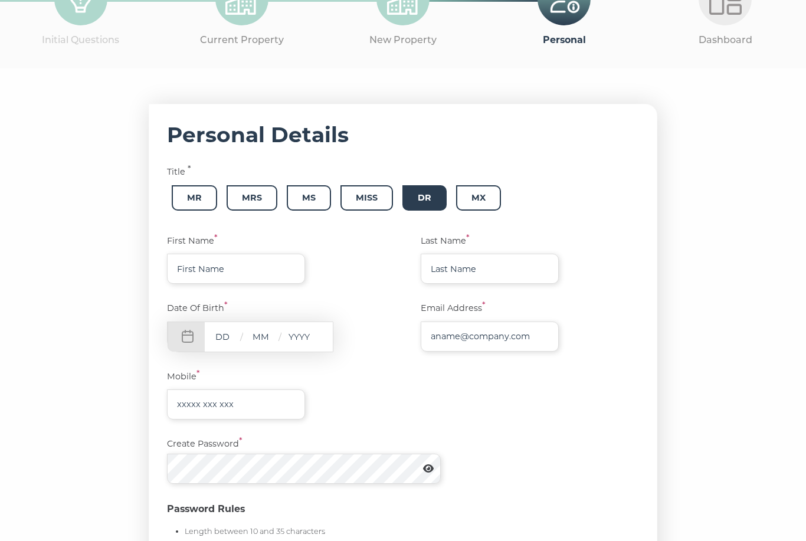
click at [433, 198] on span "Dr" at bounding box center [424, 197] width 44 height 25
click at [274, 275] on input "text" at bounding box center [236, 269] width 138 height 30
type input "Nafeesa"
click at [469, 262] on input "text" at bounding box center [489, 269] width 138 height 30
type input "Nazar"
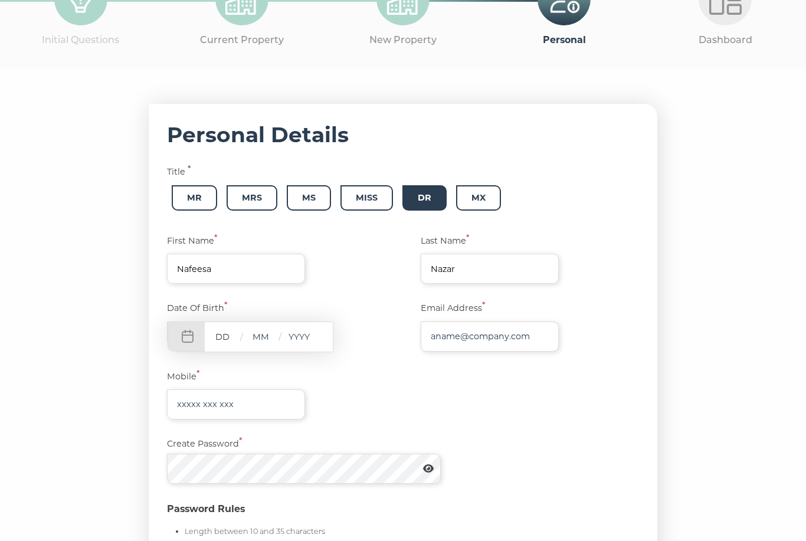
click at [221, 330] on input "text" at bounding box center [222, 336] width 35 height 15
type input "11"
click at [262, 336] on input "text" at bounding box center [260, 336] width 35 height 15
type input "02"
click at [311, 338] on input "text" at bounding box center [298, 336] width 35 height 15
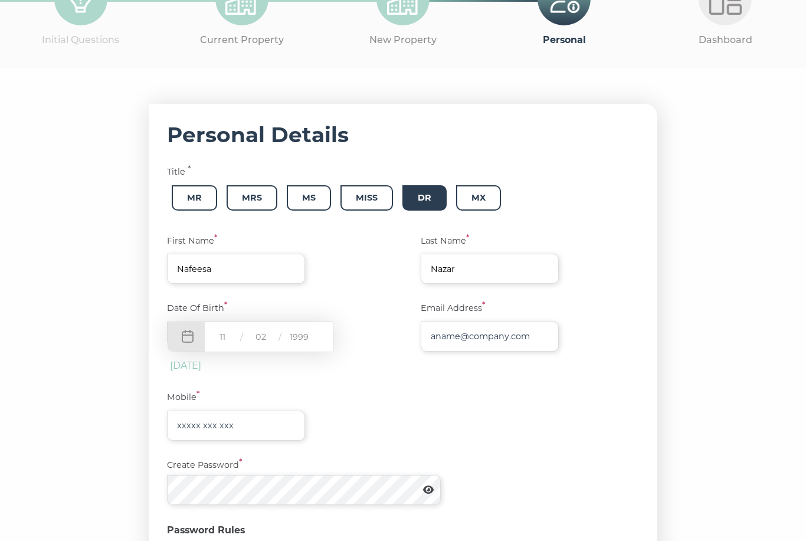
type input "1999"
click at [451, 341] on input "text" at bounding box center [489, 336] width 138 height 30
type input "[EMAIL_ADDRESS][DOMAIN_NAME]"
click at [225, 425] on input "text" at bounding box center [236, 425] width 138 height 30
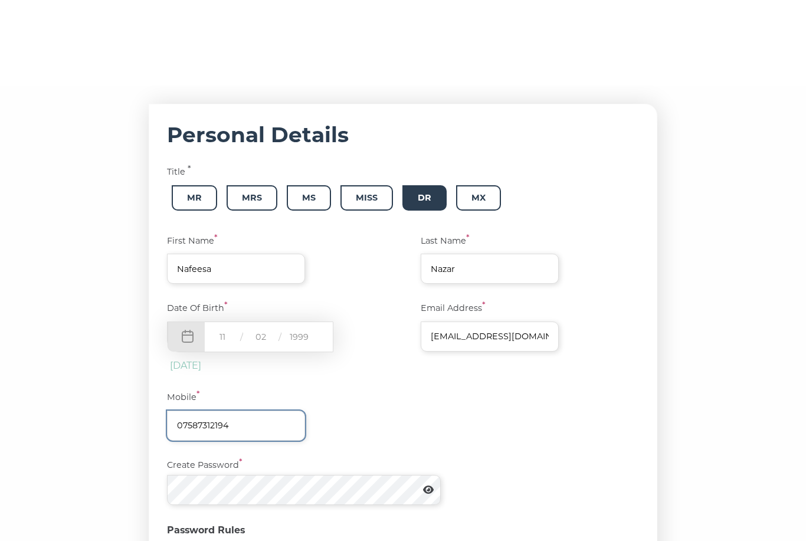
scroll to position [190, 0]
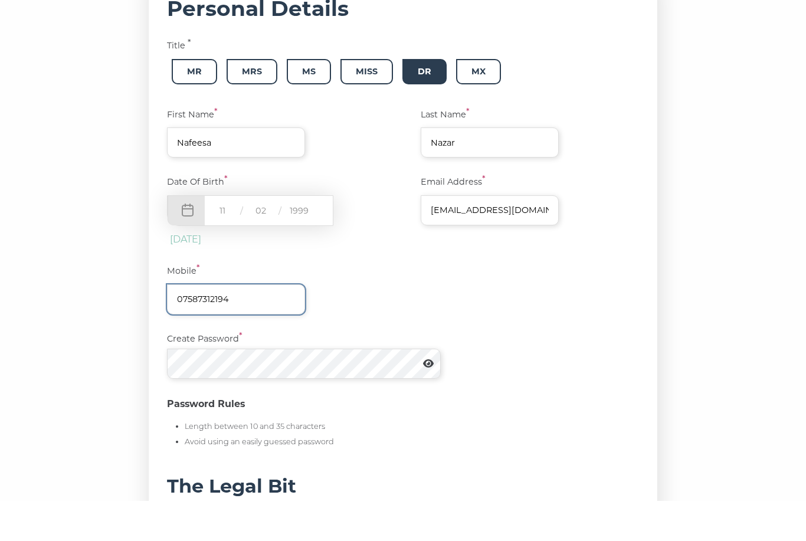
type input "07587312194"
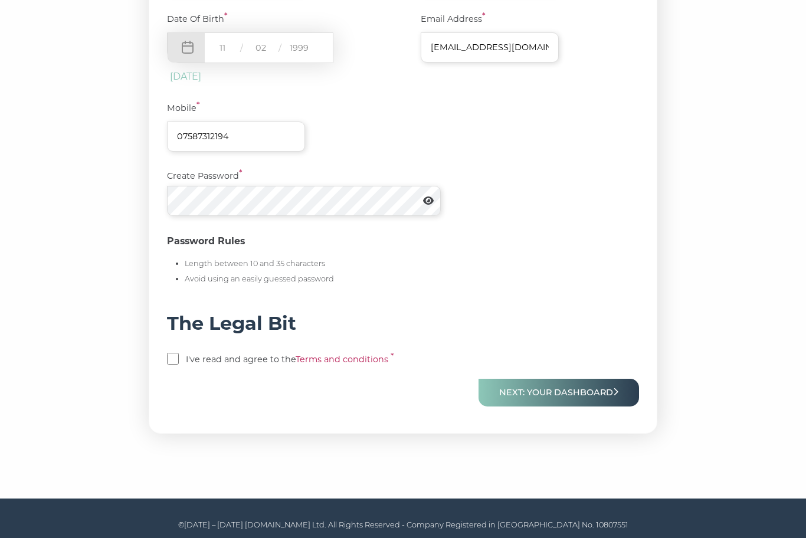
scroll to position [352, 0]
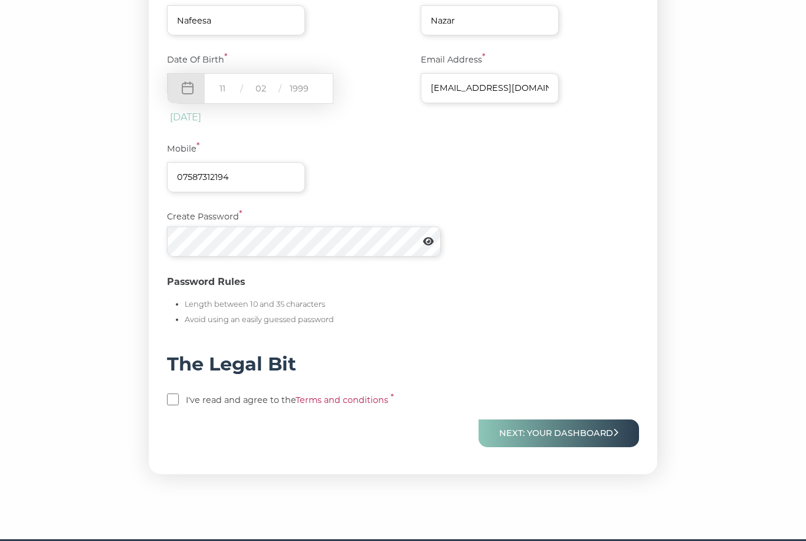
click at [325, 397] on link "Terms and conditions" at bounding box center [341, 400] width 93 height 11
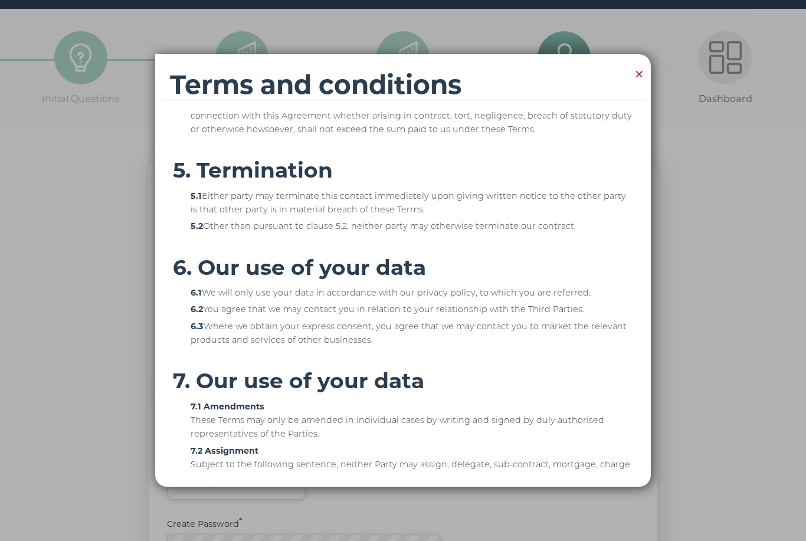
scroll to position [671, 0]
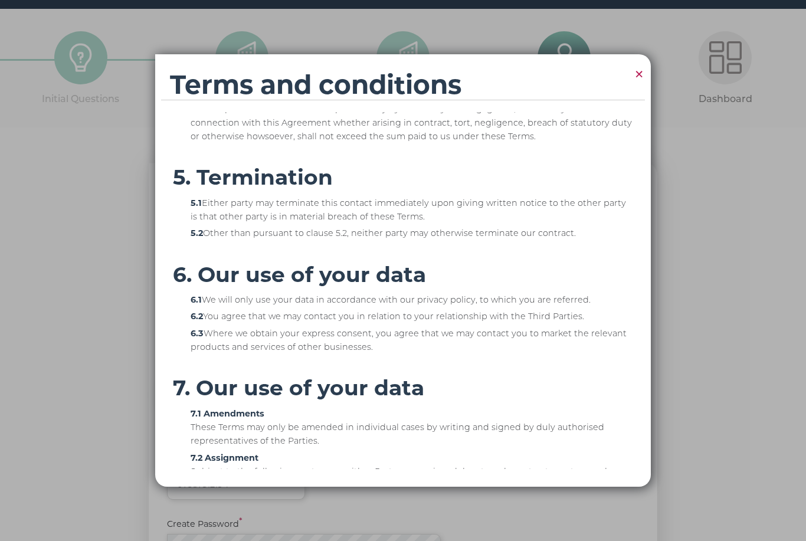
click at [636, 74] on span "×" at bounding box center [638, 74] width 11 height 23
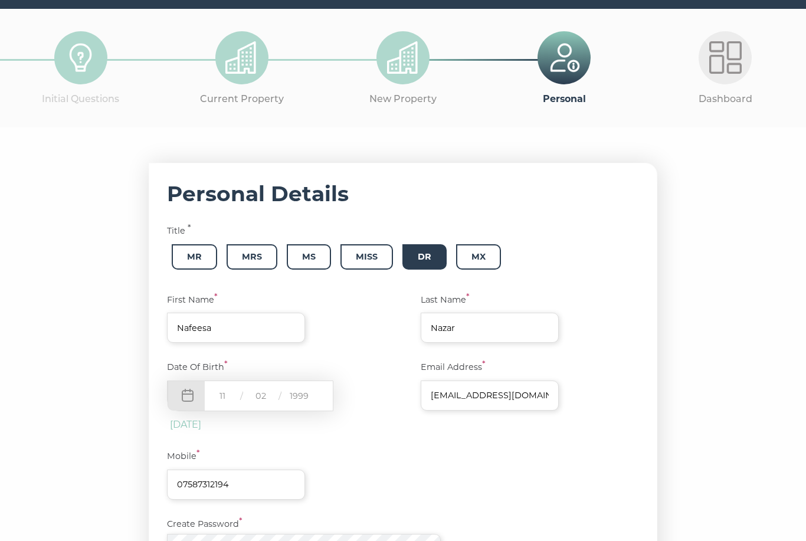
scroll to position [0, 0]
